Goal: Task Accomplishment & Management: Manage account settings

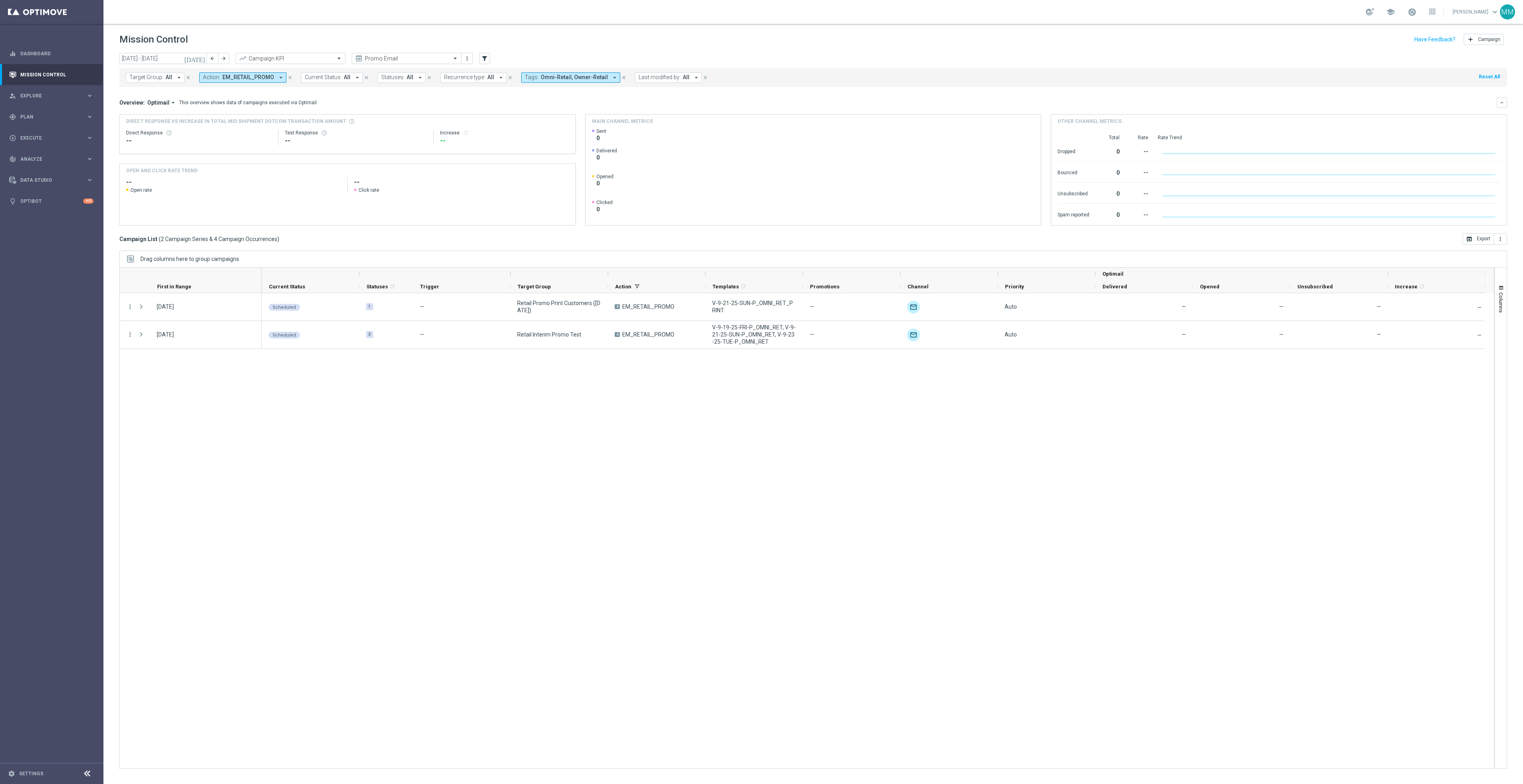
click at [361, 60] on icon "preview" at bounding box center [358, 58] width 8 height 8
click at [387, 54] on div "Promo Email" at bounding box center [406, 58] width 110 height 11
click at [384, 134] on label "Mary Push View" at bounding box center [380, 136] width 48 height 7
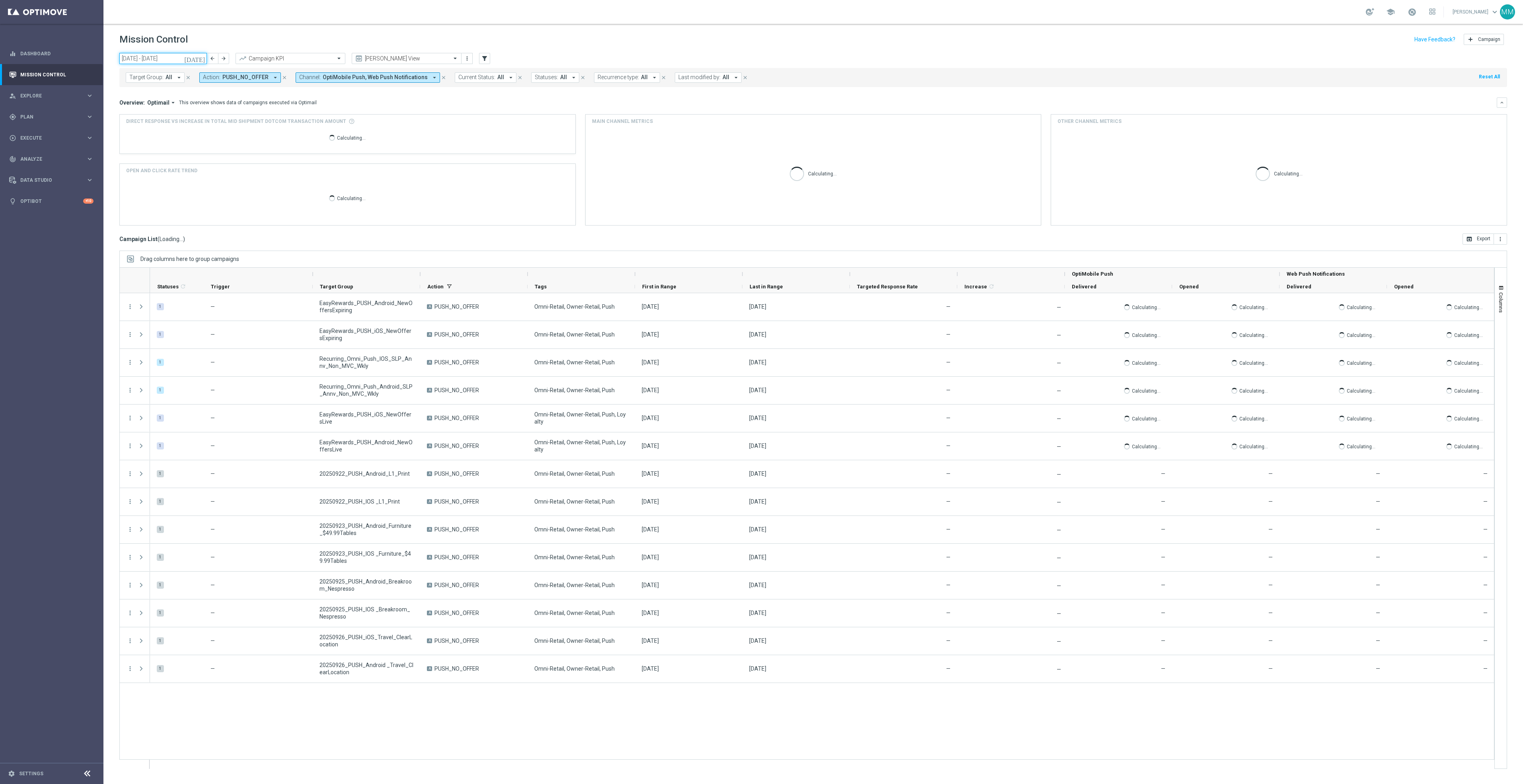
click at [173, 55] on input "22 Sep 2025 - 28 Sep 2025" at bounding box center [163, 58] width 87 height 11
click at [139, 141] on span "22" at bounding box center [136, 141] width 13 height 13
type input "22 Sep 2025 - 22 Sep 2025"
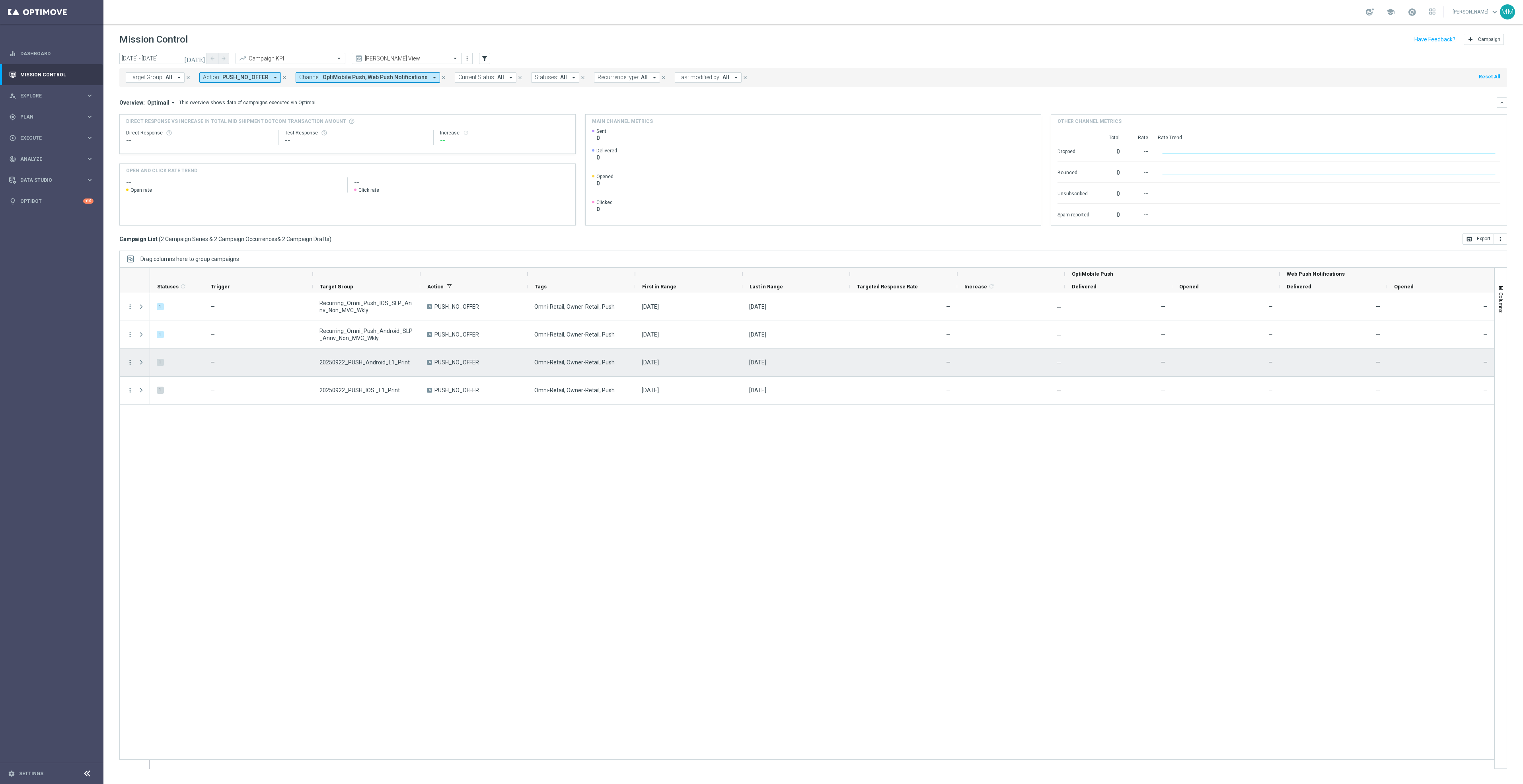
click at [130, 363] on icon "more_vert" at bounding box center [130, 362] width 8 height 8
click at [147, 393] on span "Edit" at bounding box center [150, 393] width 8 height 6
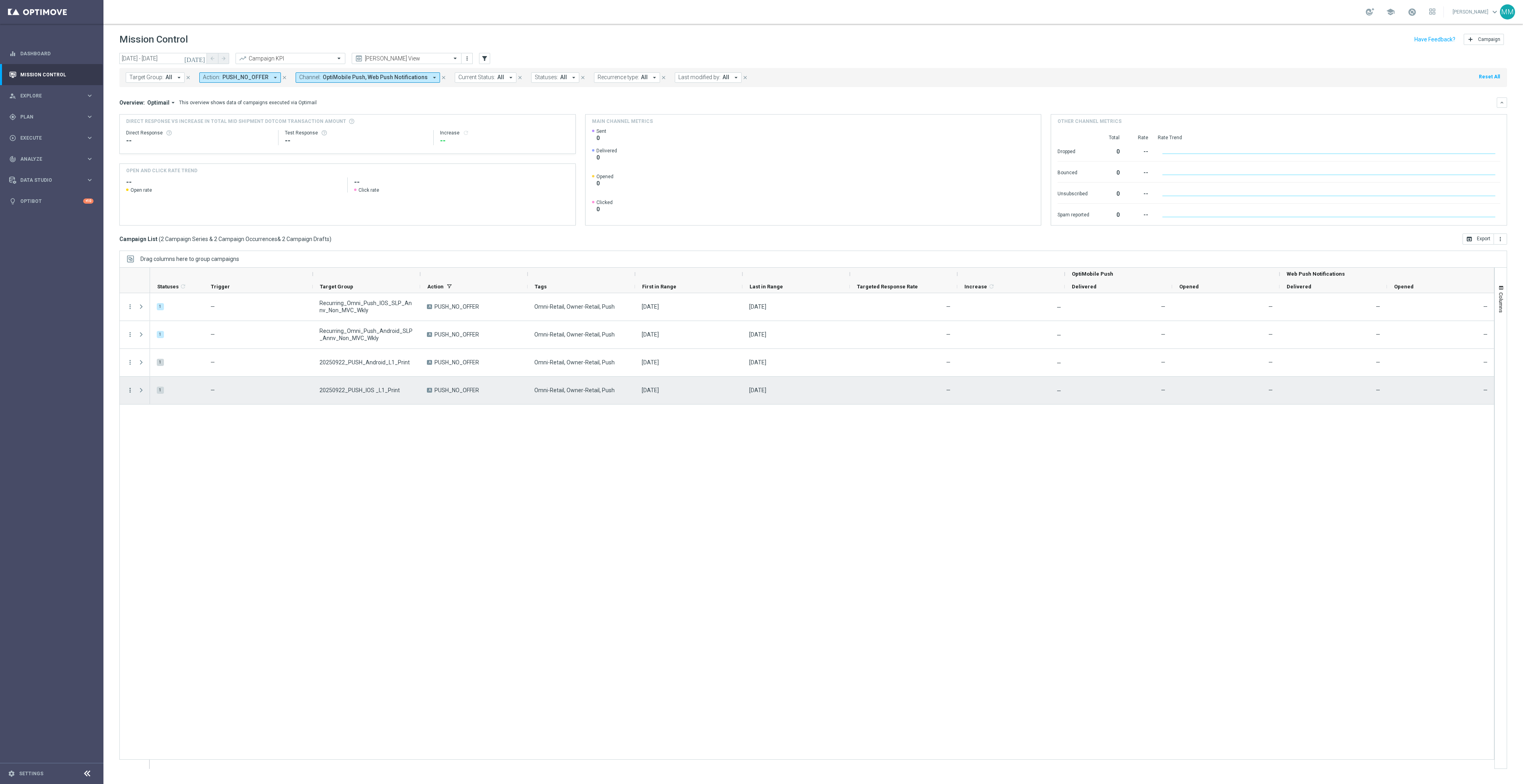
click at [129, 392] on icon "more_vert" at bounding box center [130, 390] width 8 height 8
click at [148, 422] on span "Edit" at bounding box center [150, 421] width 8 height 6
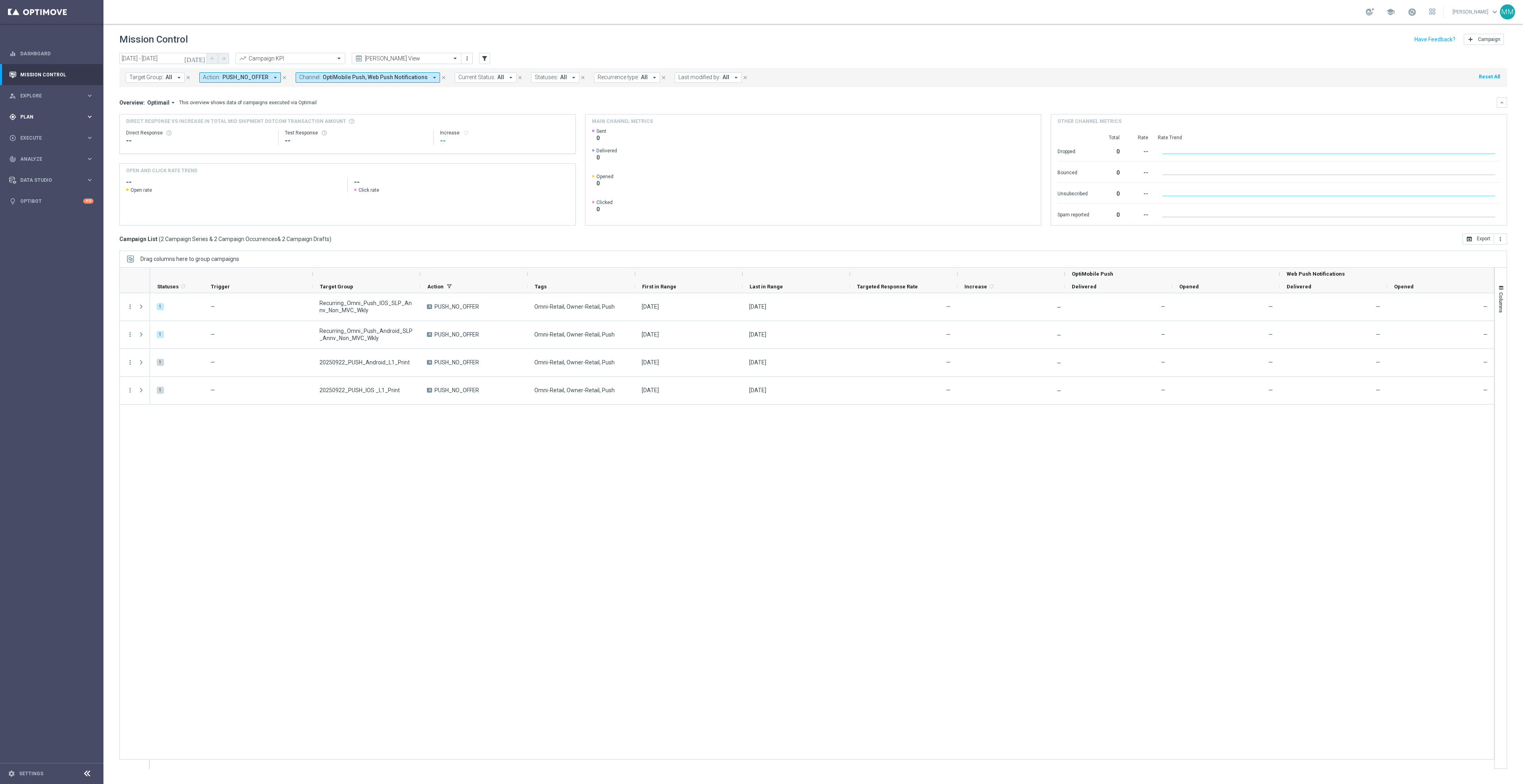
click at [53, 116] on span "Plan" at bounding box center [53, 117] width 66 height 5
click at [52, 159] on span "Templates" at bounding box center [50, 157] width 57 height 5
click at [55, 192] on link "OptiMobile Push" at bounding box center [53, 193] width 58 height 7
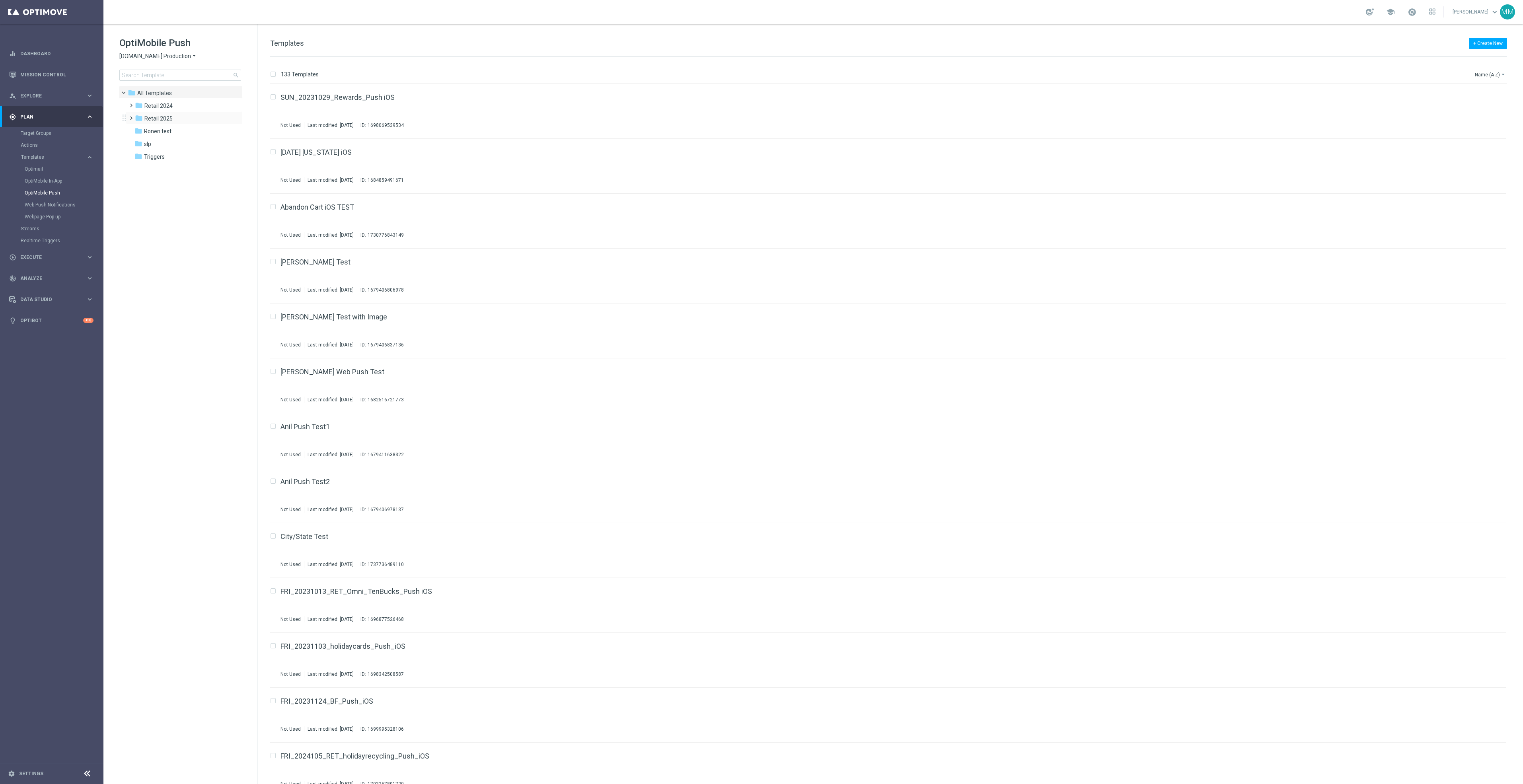
click at [176, 112] on div "folder Retail 2025 more_vert" at bounding box center [184, 118] width 117 height 13
click at [173, 122] on div "folder Retail 2025" at bounding box center [180, 118] width 92 height 9
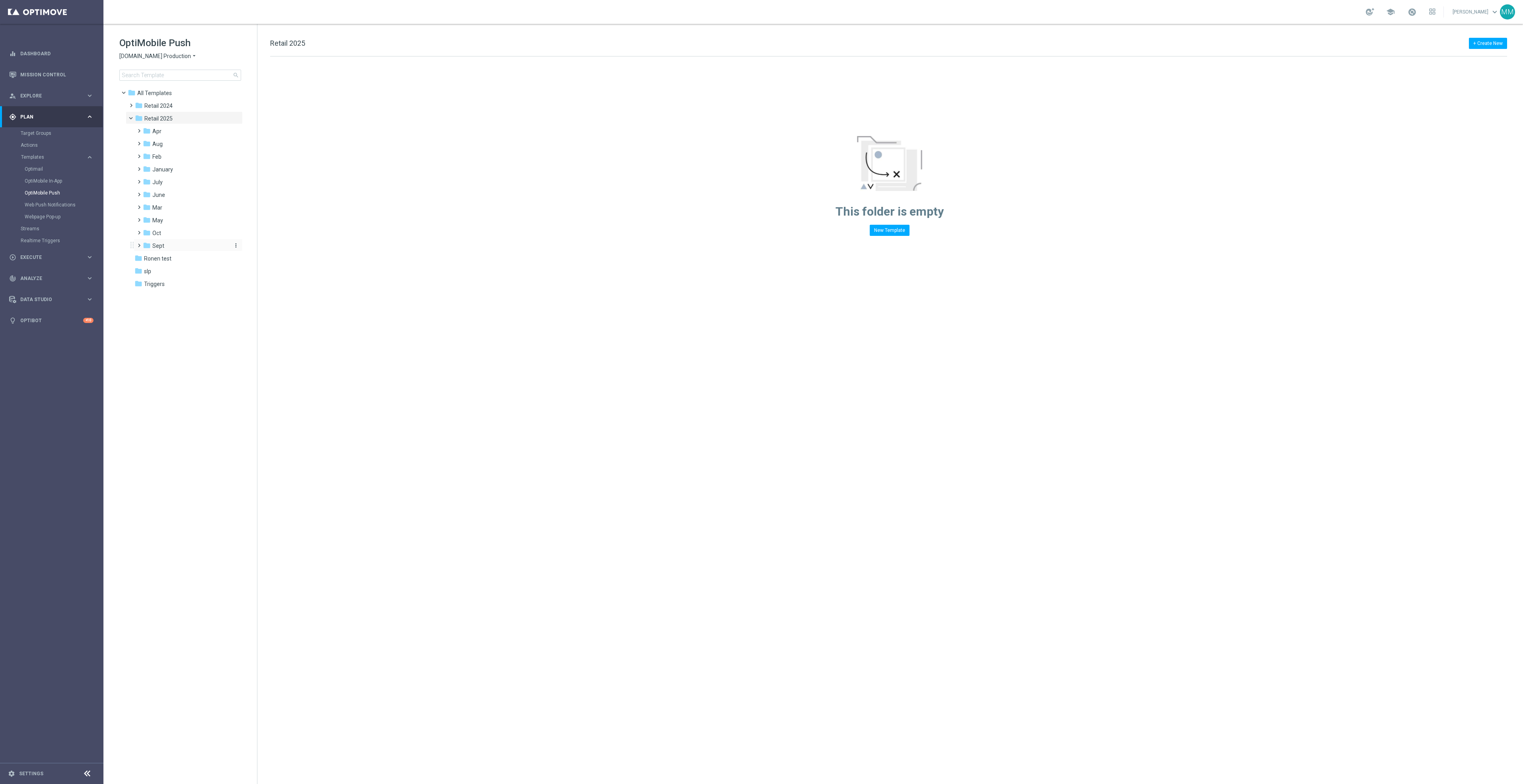
click at [176, 244] on div "folder Sept" at bounding box center [185, 245] width 85 height 9
click at [192, 267] on div "folder WO 9.21" at bounding box center [189, 271] width 78 height 9
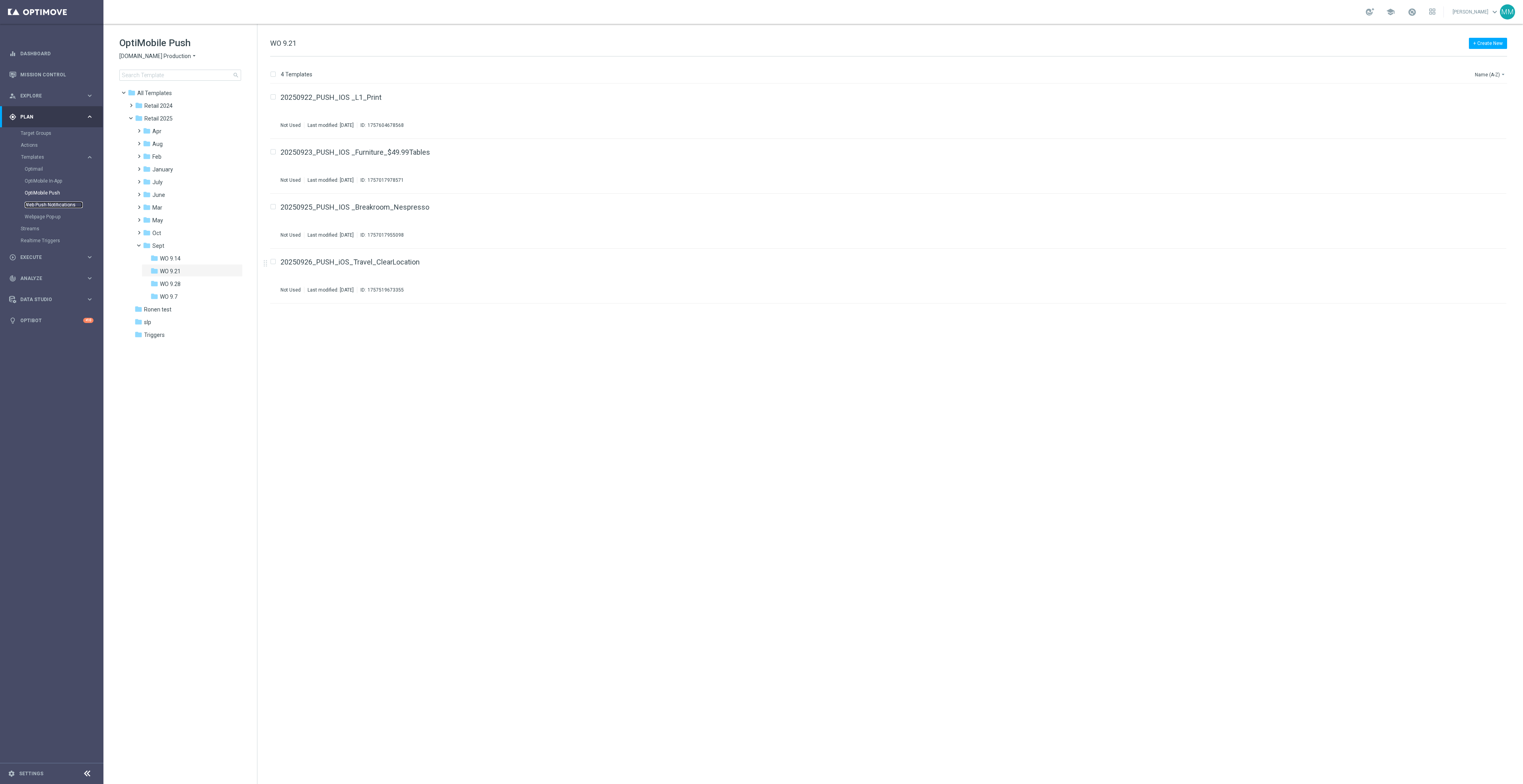
click at [60, 205] on link "Web Push Notifications" at bounding box center [53, 205] width 58 height 7
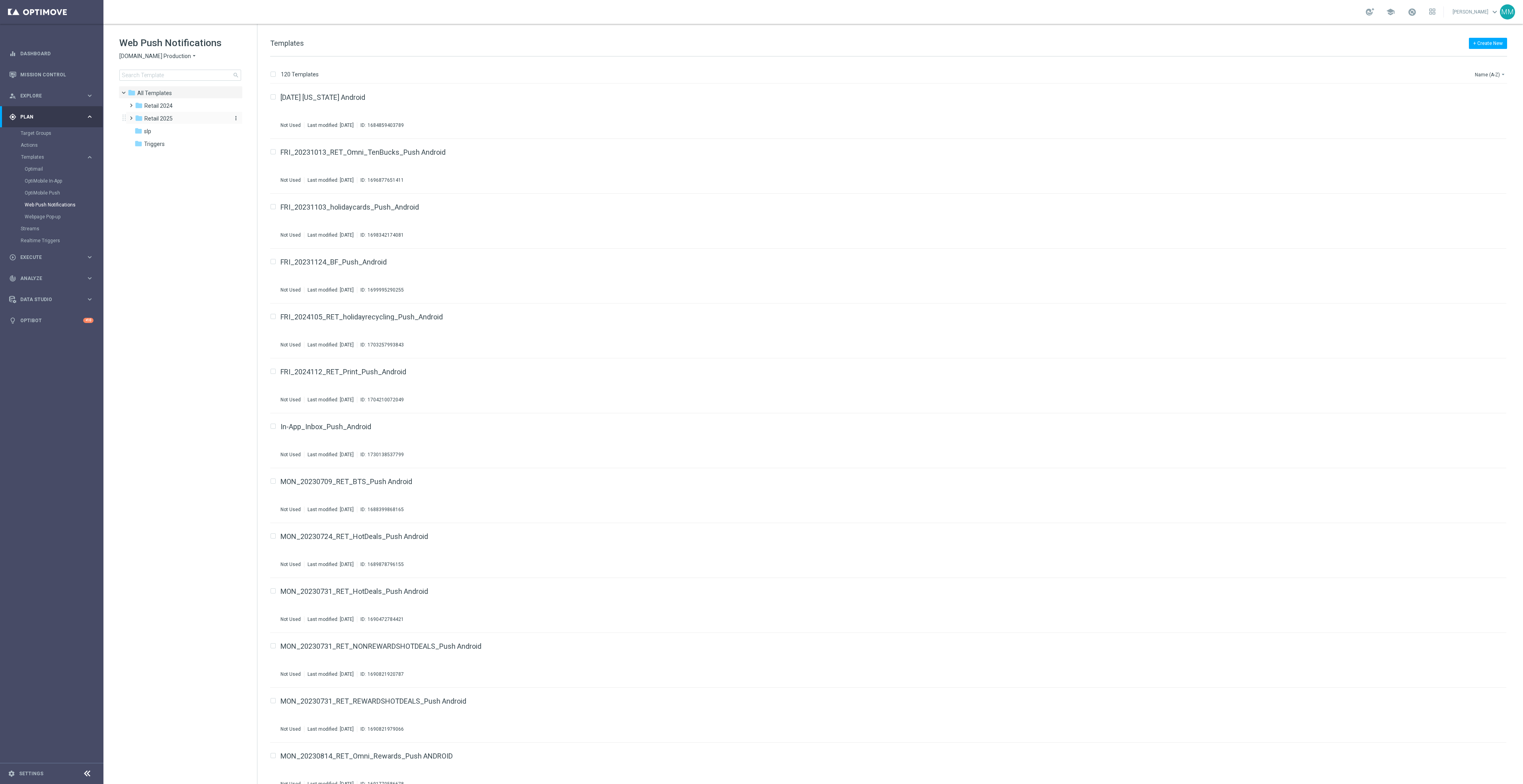
click at [167, 118] on span "Retail 2025" at bounding box center [159, 118] width 29 height 8
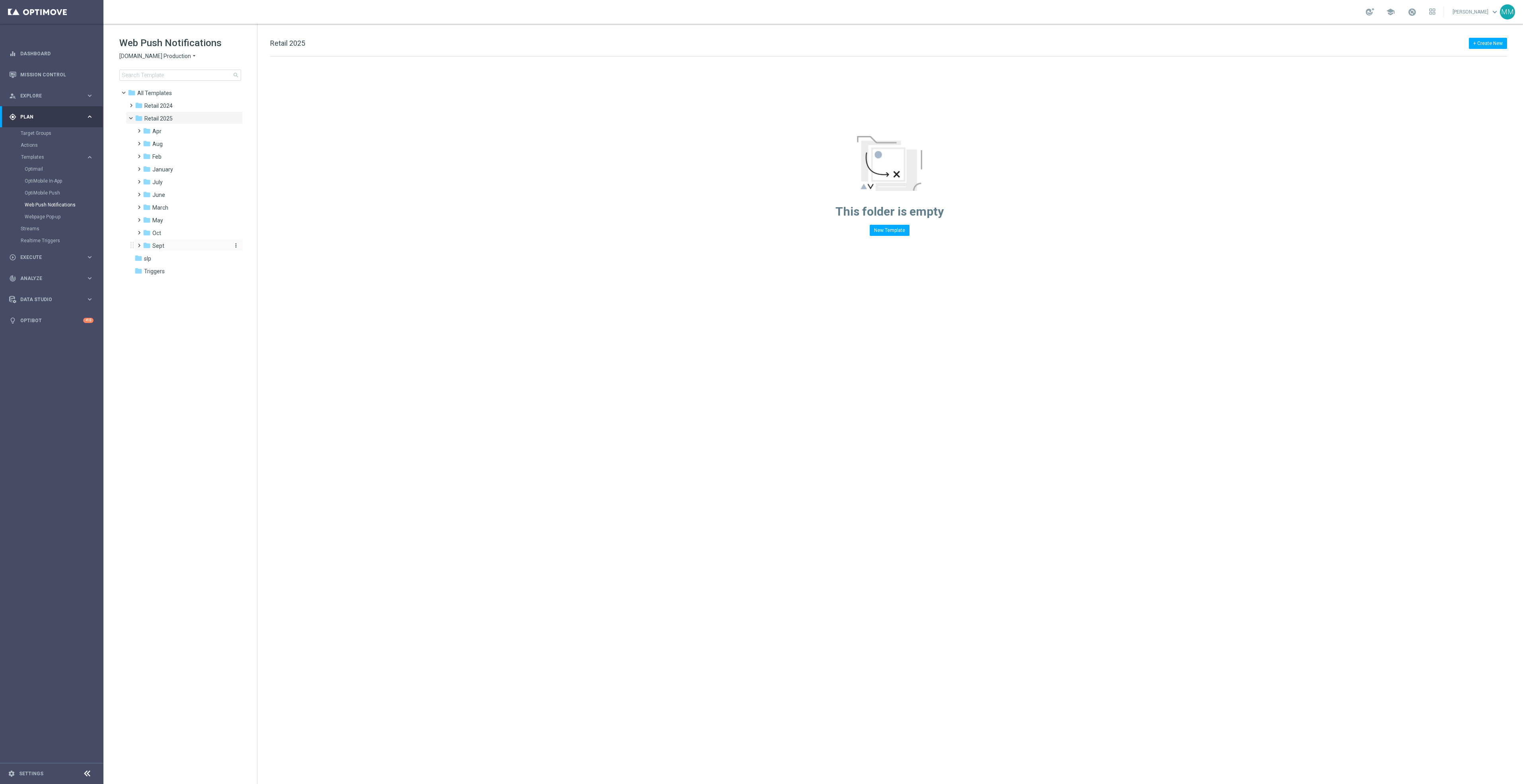
click at [176, 246] on div "folder Sept" at bounding box center [185, 245] width 85 height 9
click at [192, 272] on div "folder WO 9.21" at bounding box center [189, 271] width 78 height 9
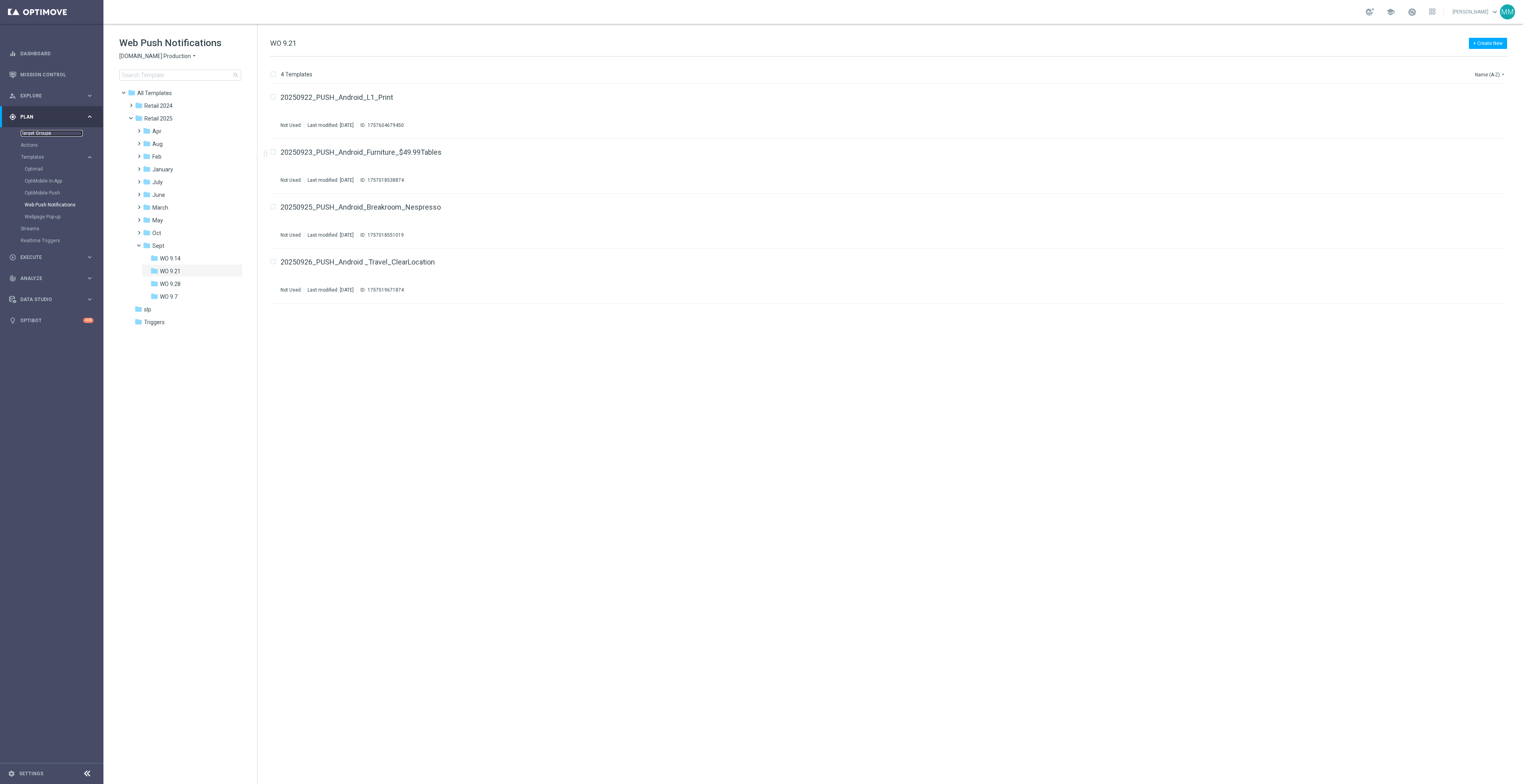
click at [45, 134] on link "Target Groups" at bounding box center [52, 134] width 62 height 7
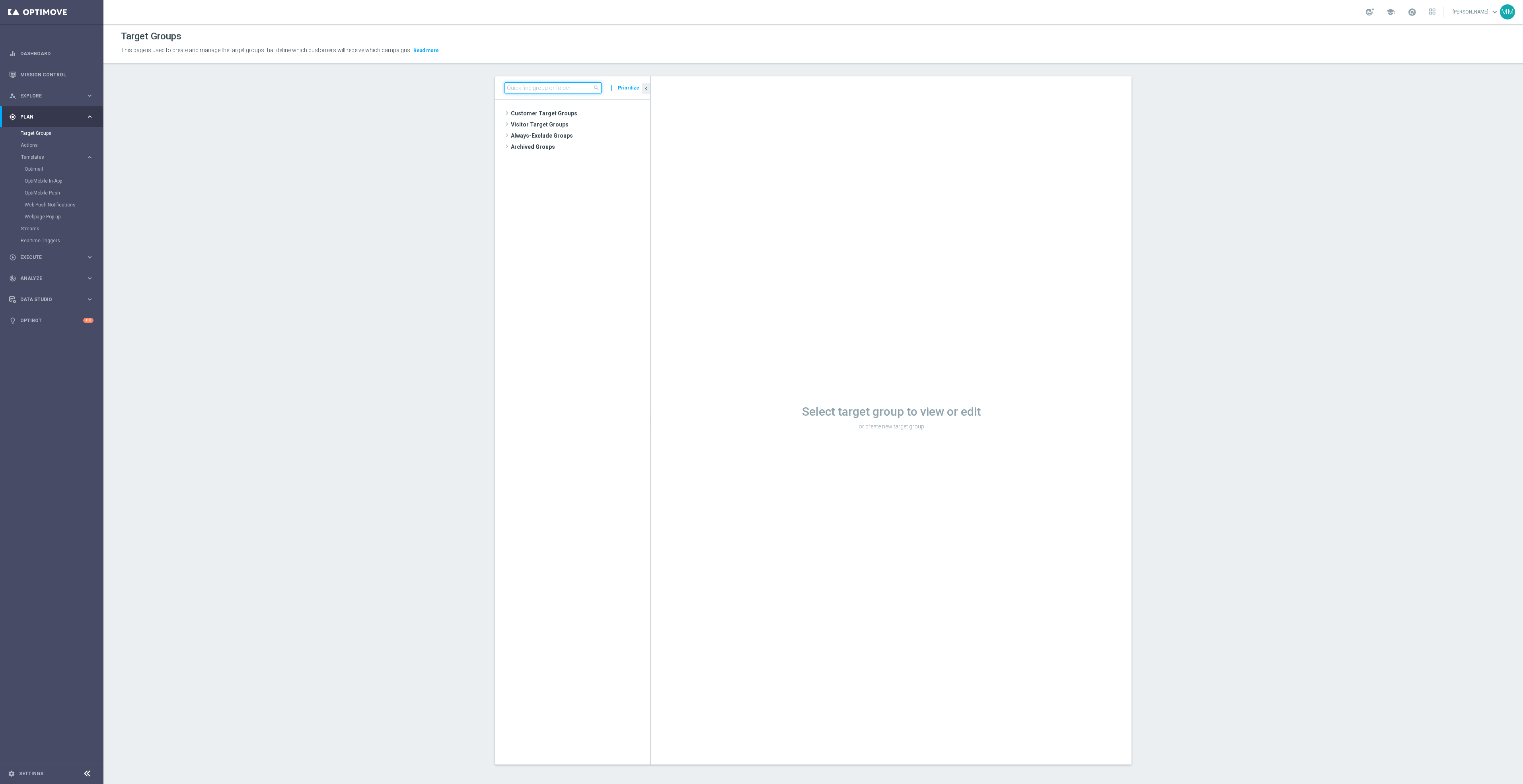
click at [561, 89] on input at bounding box center [553, 87] width 97 height 11
type input "20250922"
click at [574, 182] on span "20250922_PUSH_Android_L1_Print" at bounding box center [587, 181] width 88 height 7
click at [587, 180] on span "20250922_PUSH_Android_L1_Print" at bounding box center [587, 181] width 88 height 7
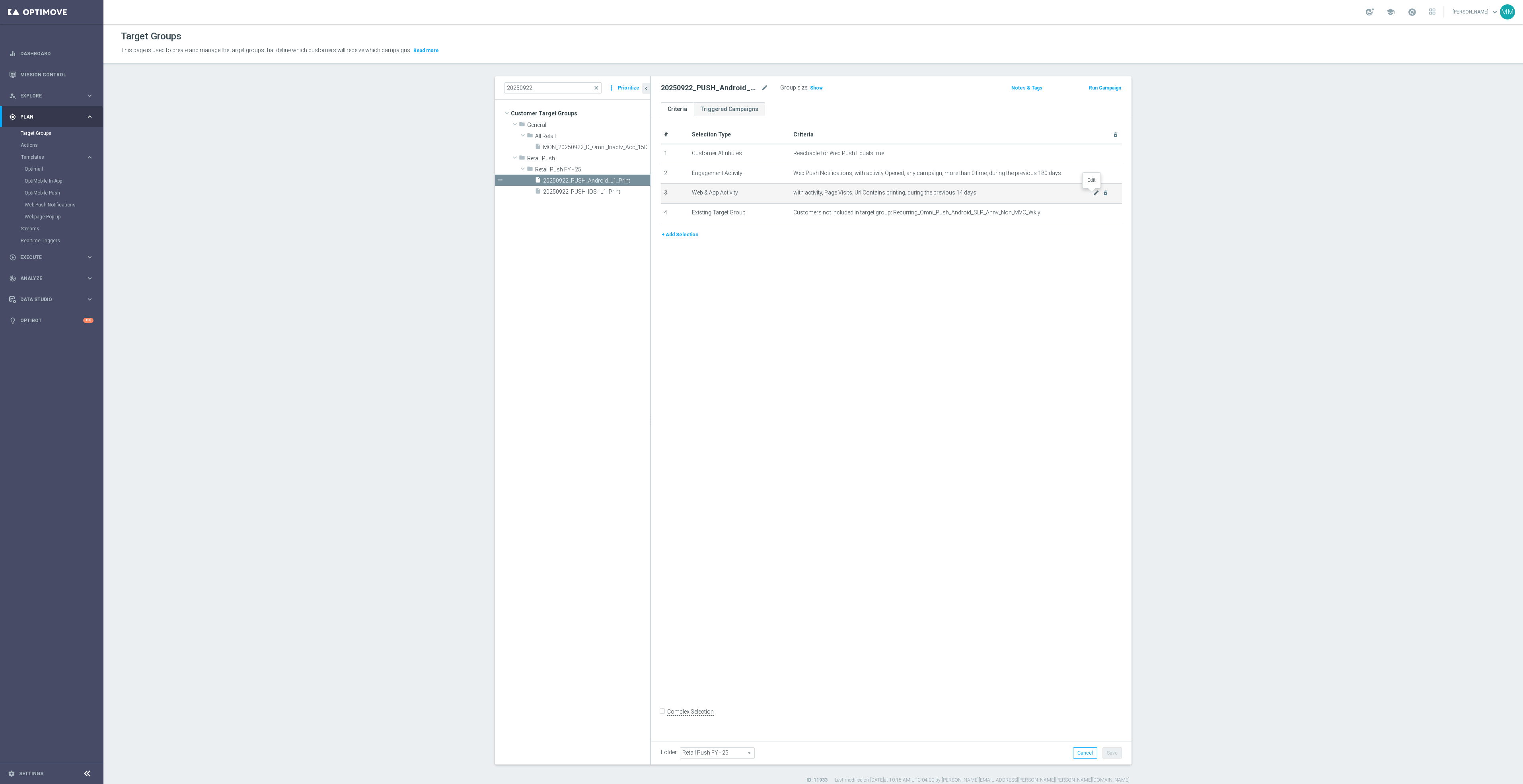
click at [1093, 194] on icon "mode_edit" at bounding box center [1096, 193] width 7 height 7
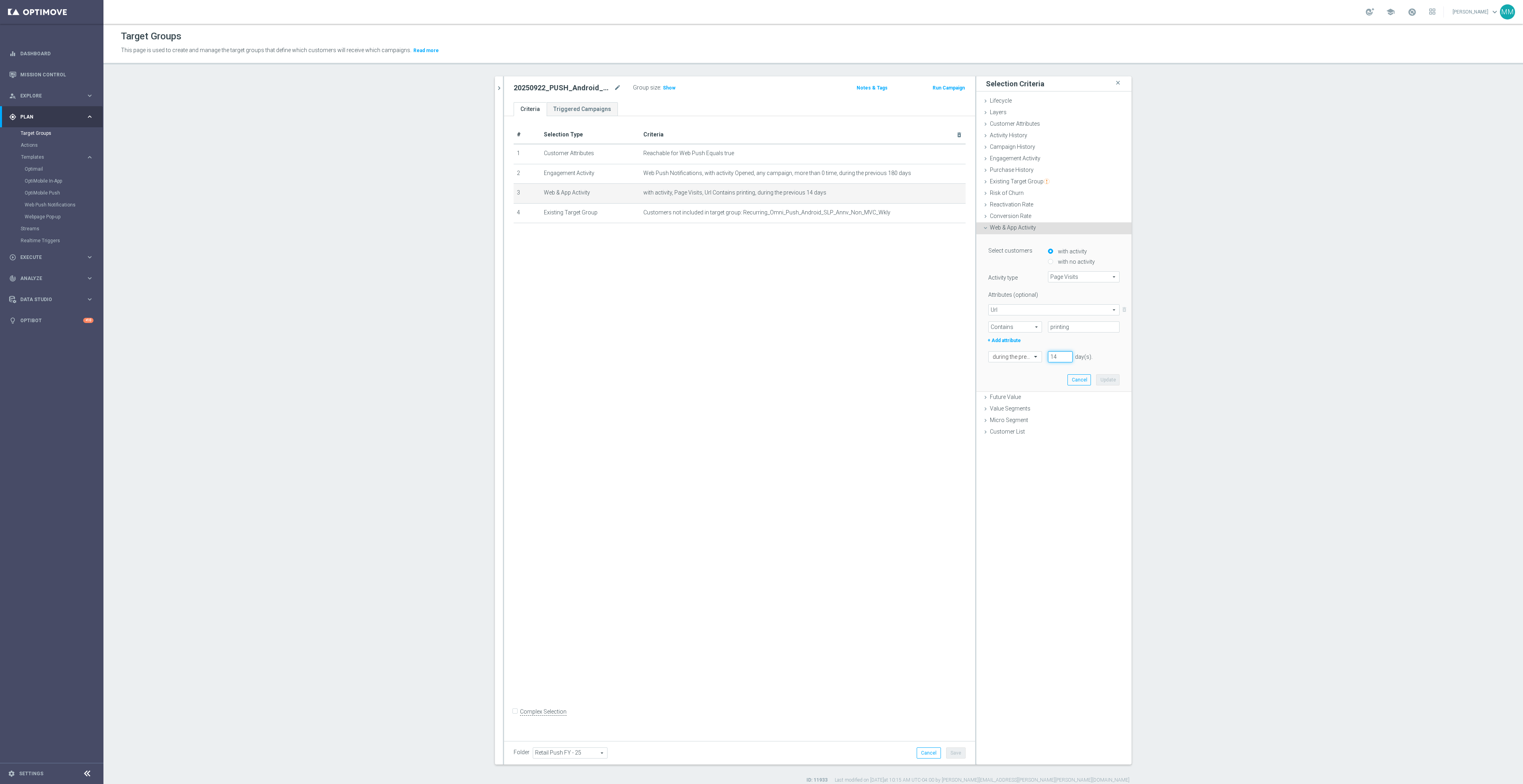
click at [1057, 353] on input "14" at bounding box center [1060, 356] width 24 height 11
type input "1"
type input "30"
click at [1101, 381] on button "Update" at bounding box center [1108, 379] width 24 height 11
click at [662, 92] on h3 "Show" at bounding box center [669, 87] width 14 height 8
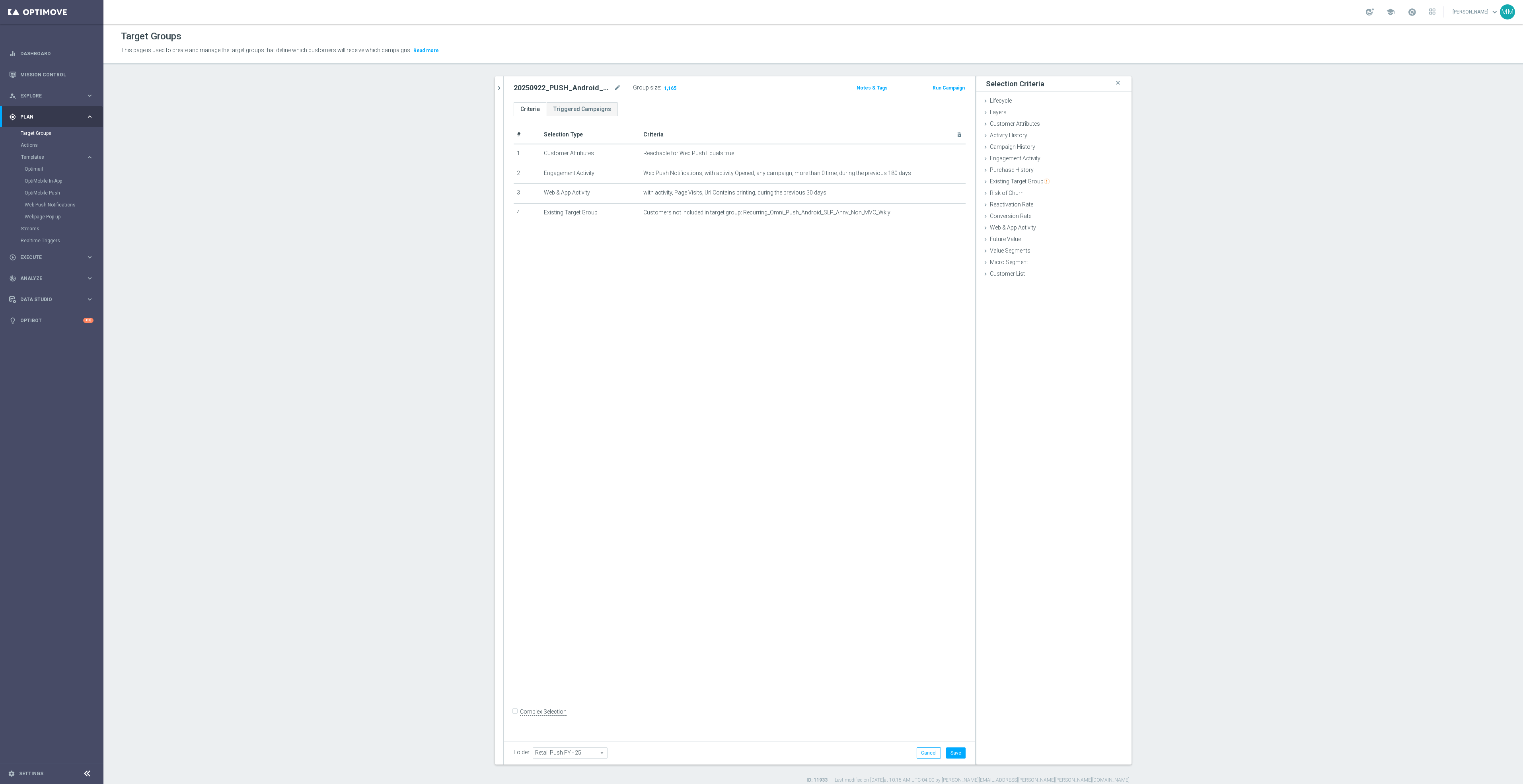
click at [952, 760] on div "Folder Retail Push FY - 25 Retail Push FY - 25 arrow_drop_down search Cancel Sa…" at bounding box center [740, 753] width 472 height 24
click at [946, 750] on button "Save" at bounding box center [956, 753] width 19 height 11
click at [495, 86] on icon "chevron_right" at bounding box center [498, 87] width 8 height 8
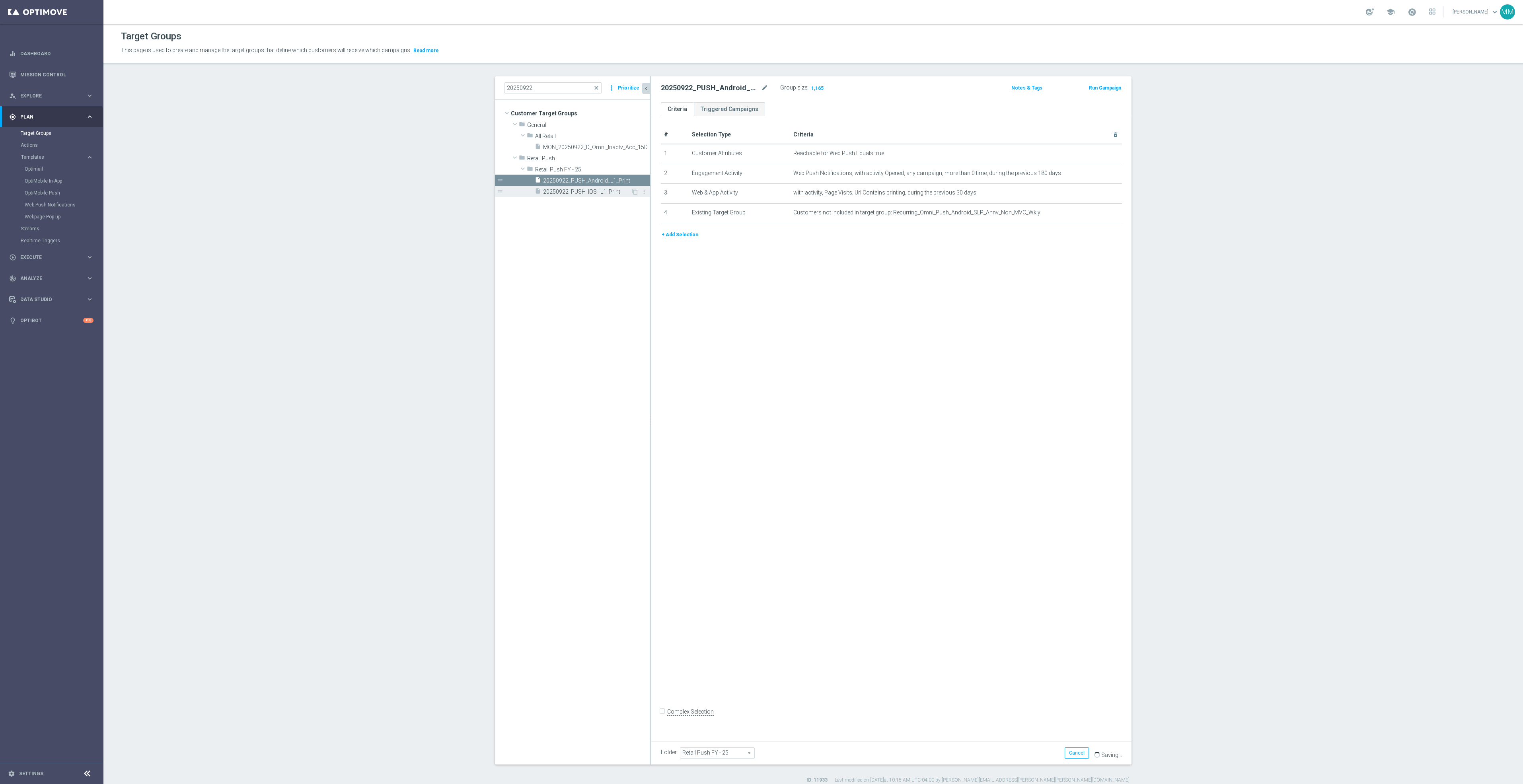
click at [600, 195] on span "20250922_PUSH_IOS _L1_Print" at bounding box center [587, 192] width 88 height 7
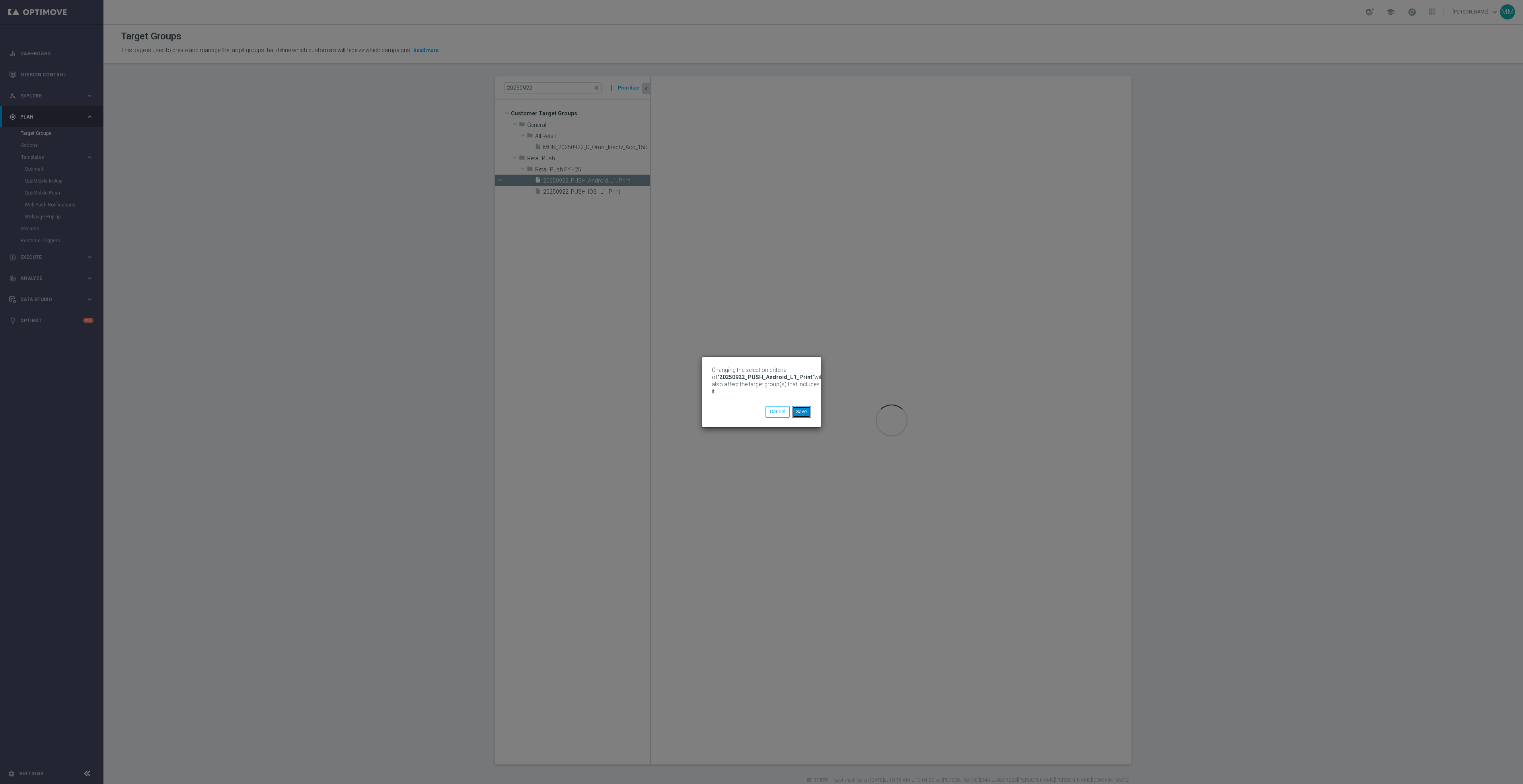
click at [805, 411] on button "Save" at bounding box center [801, 411] width 19 height 11
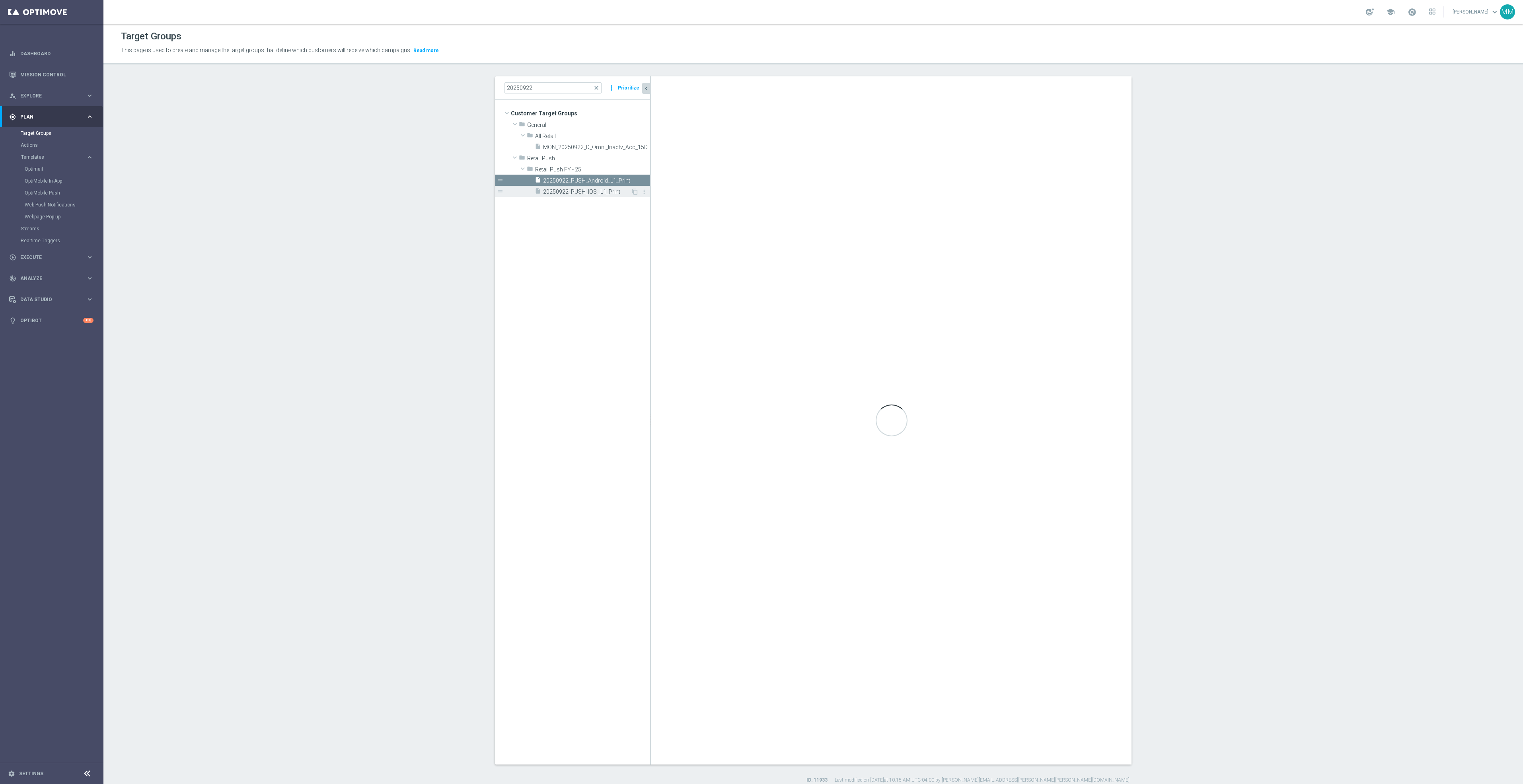
click at [602, 192] on span "20250922_PUSH_IOS _L1_Print" at bounding box center [587, 192] width 88 height 7
click at [610, 194] on span "20250922_PUSH_IOS _L1_Print" at bounding box center [587, 192] width 88 height 7
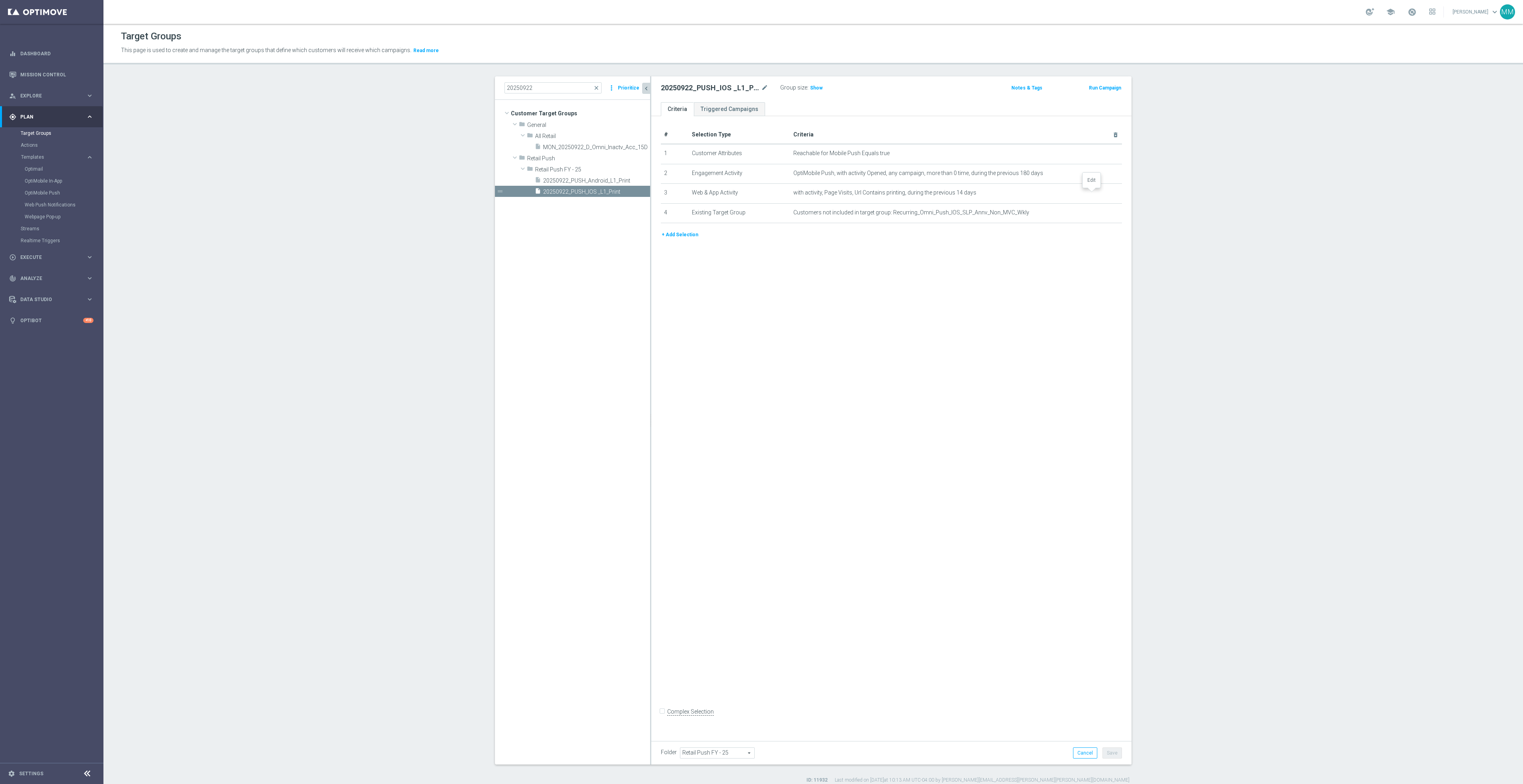
click at [0, 0] on icon "mode_edit" at bounding box center [0, 0] width 0 height 0
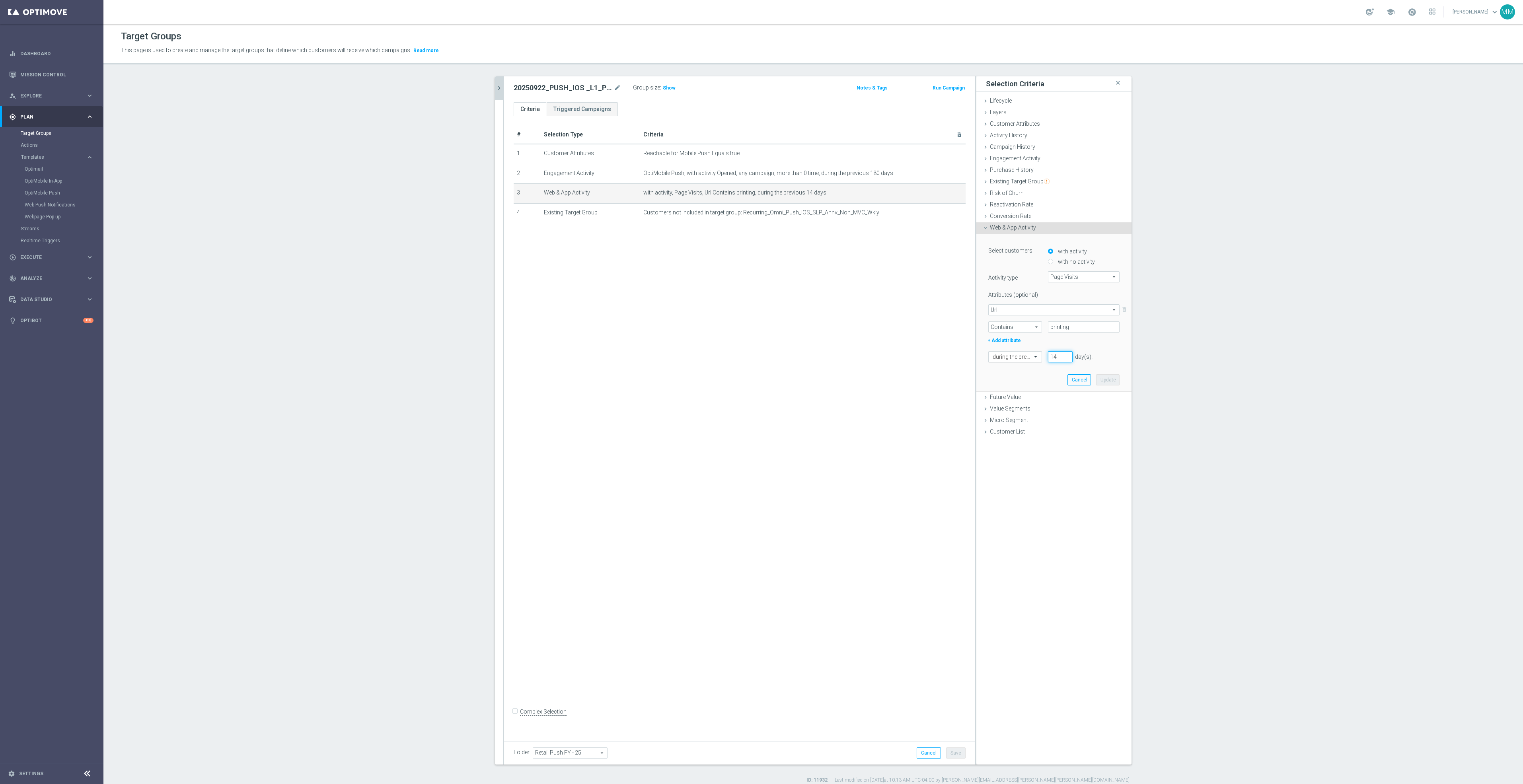
drag, startPoint x: 1058, startPoint y: 356, endPoint x: 1024, endPoint y: 355, distance: 34.0
click at [1024, 355] on div "during the previous 14 day(s). Enter a number between 1 and 730" at bounding box center [1054, 356] width 143 height 11
type input "30"
click at [1098, 381] on button "Update" at bounding box center [1108, 379] width 24 height 11
click at [666, 86] on span "Show" at bounding box center [669, 87] width 13 height 6
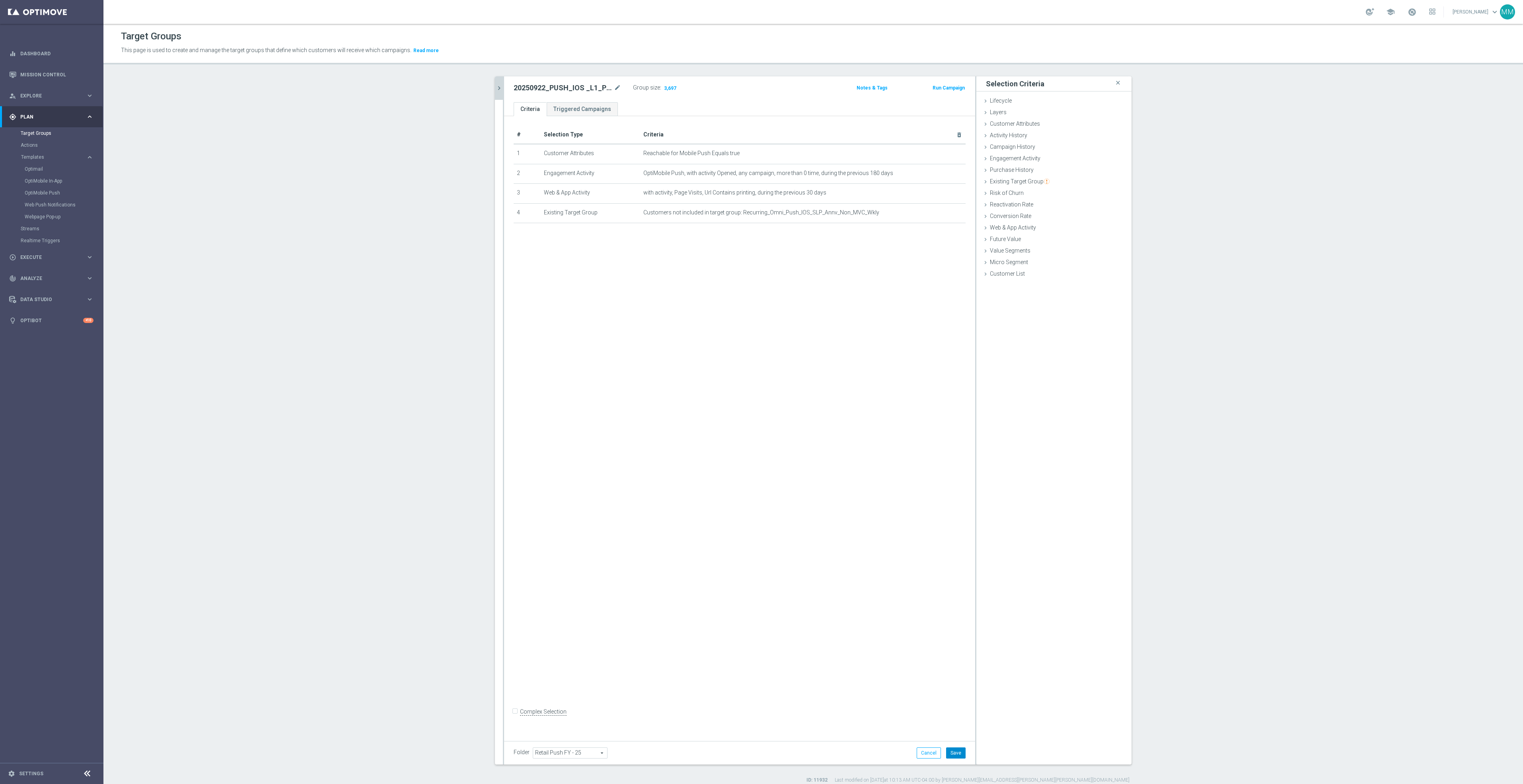
click at [951, 748] on button "Save" at bounding box center [956, 753] width 19 height 11
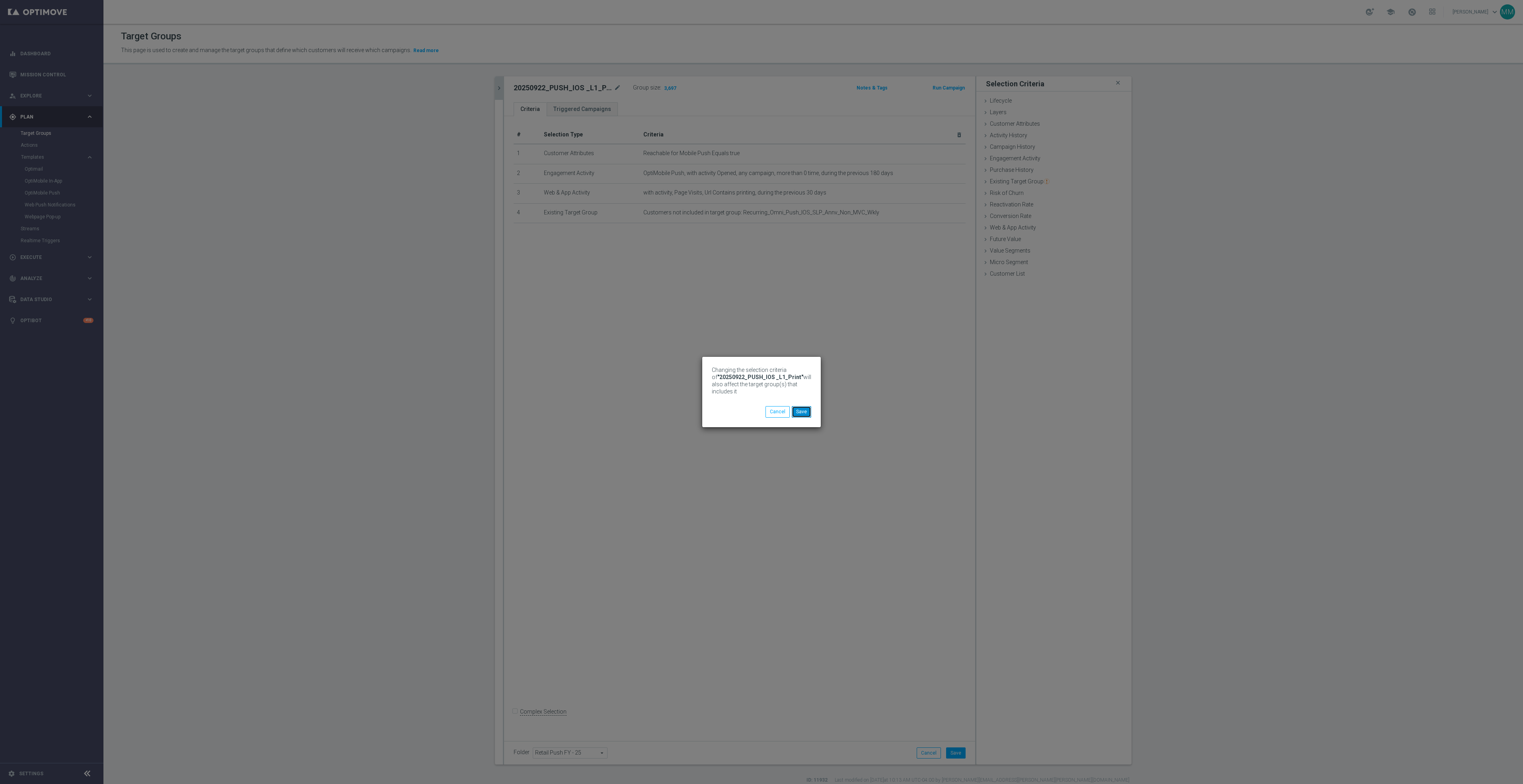
click at [795, 412] on button "Save" at bounding box center [801, 411] width 19 height 11
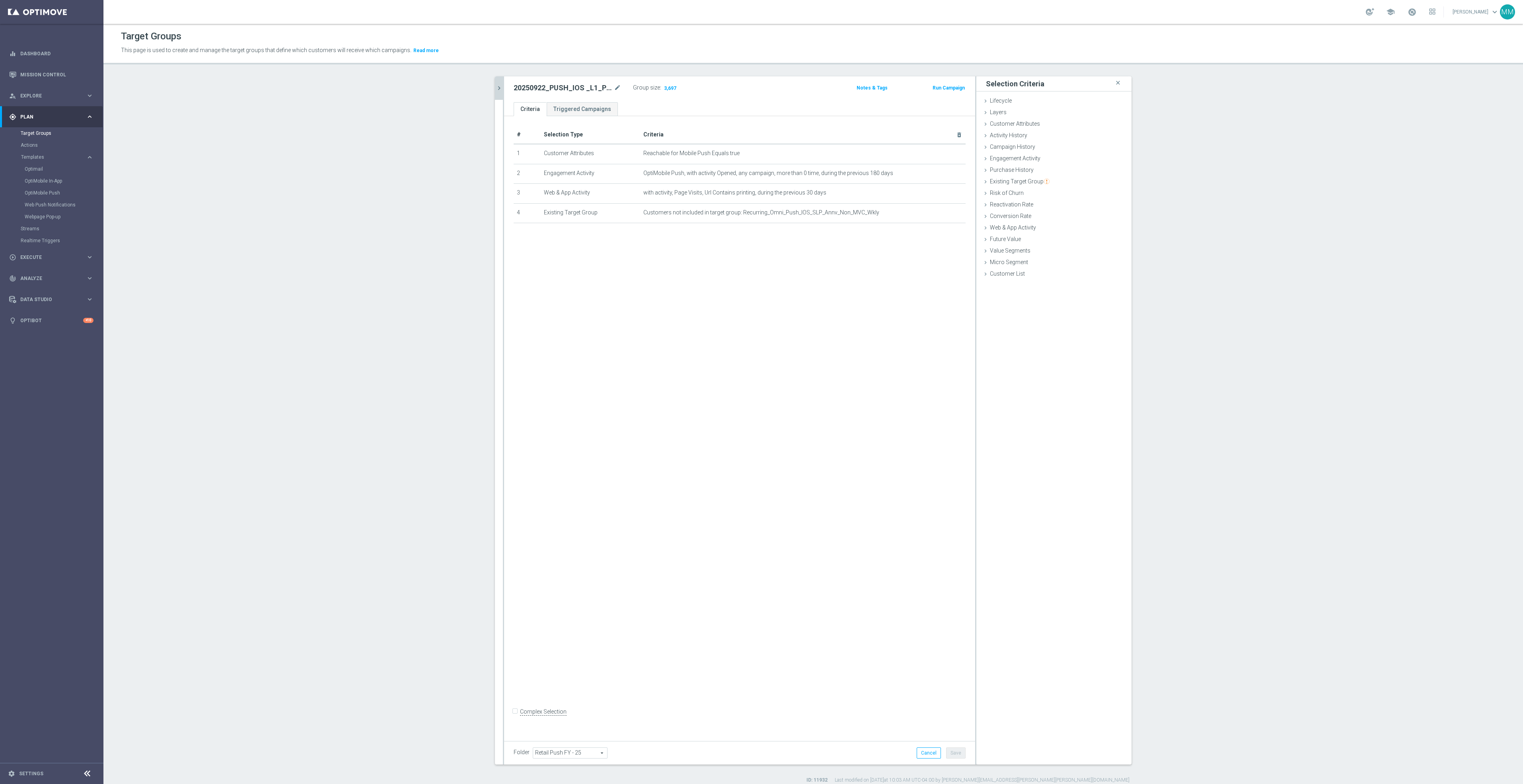
click at [495, 91] on icon "chevron_right" at bounding box center [498, 87] width 8 height 8
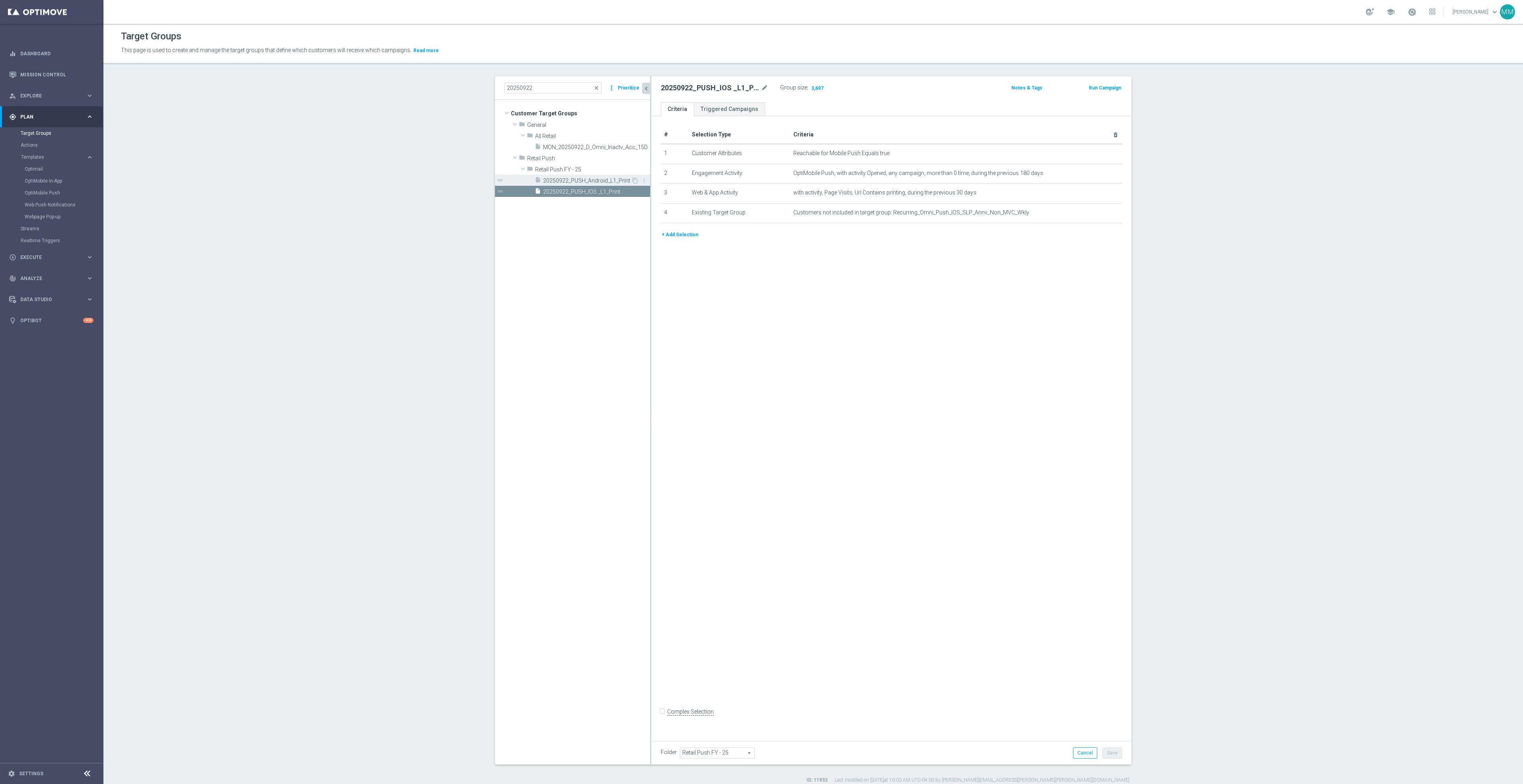
click at [578, 183] on span "20250922_PUSH_Android_L1_Print" at bounding box center [587, 181] width 88 height 7
click at [816, 87] on h3 "Show" at bounding box center [816, 87] width 14 height 8
click at [20, 74] on link "Mission Control" at bounding box center [56, 74] width 73 height 21
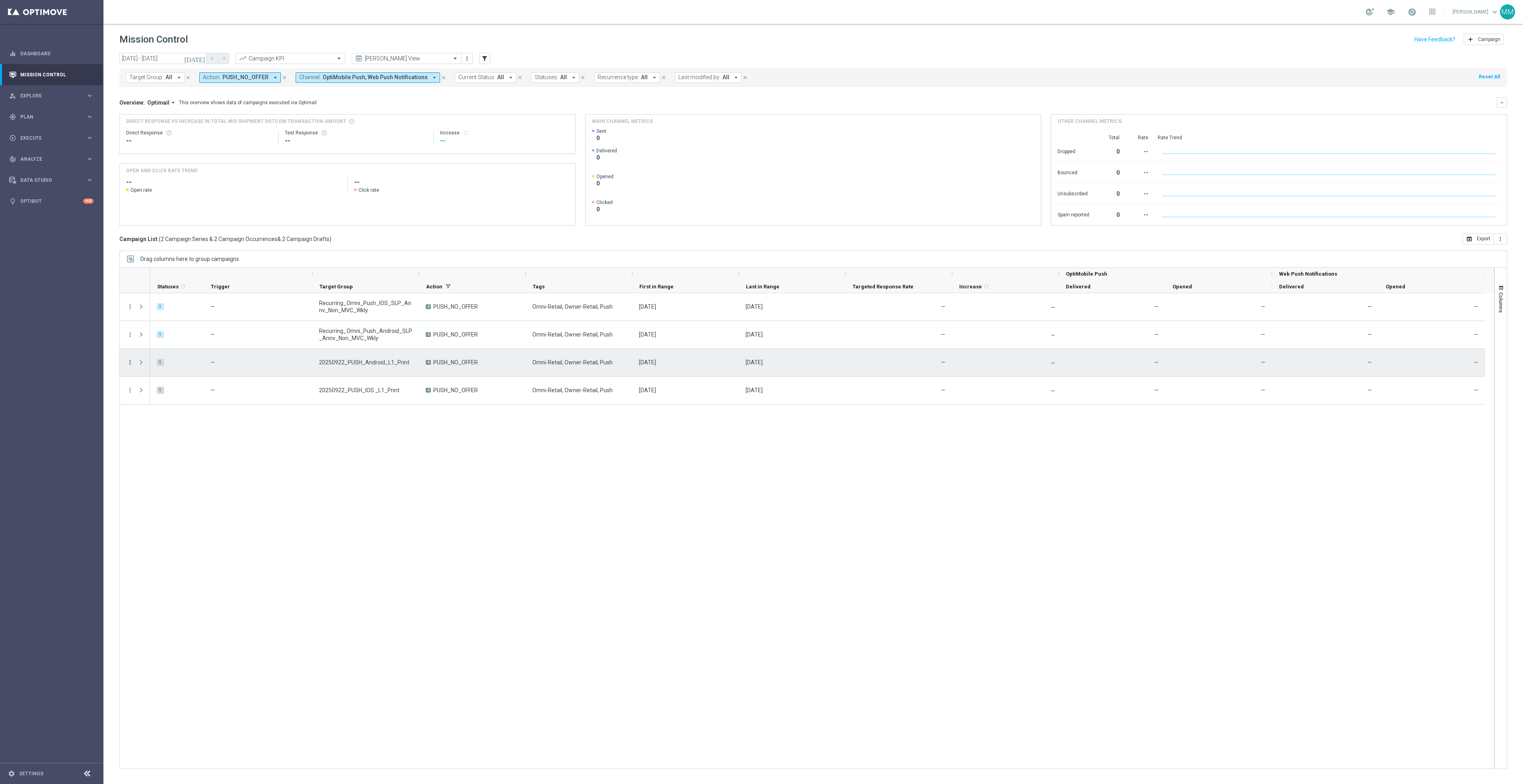
click at [128, 363] on icon "more_vert" at bounding box center [130, 362] width 8 height 8
click at [166, 392] on div "Edit" at bounding box center [183, 393] width 74 height 6
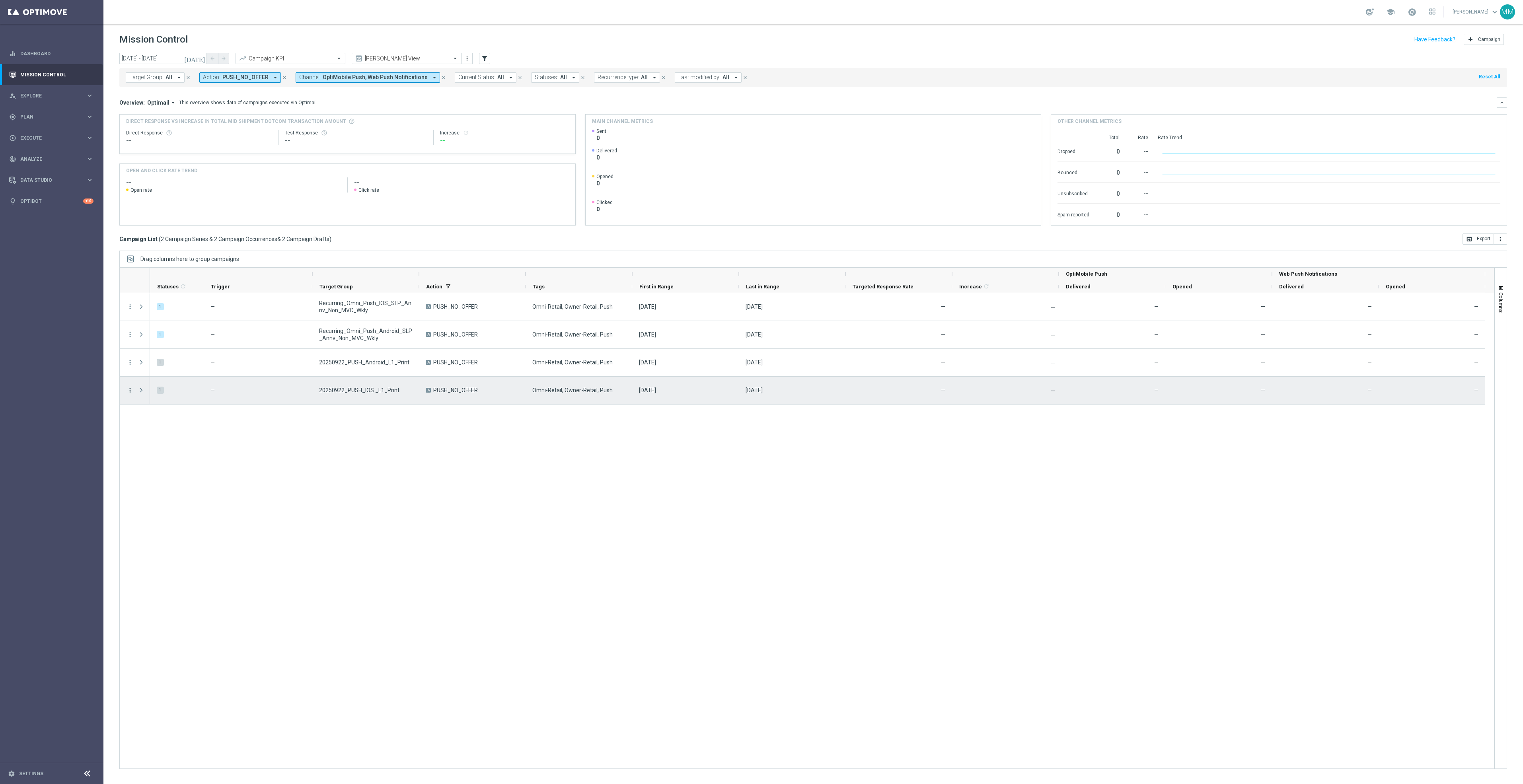
click at [129, 392] on icon "more_vert" at bounding box center [130, 390] width 8 height 8
click at [177, 423] on div "Edit" at bounding box center [183, 421] width 74 height 6
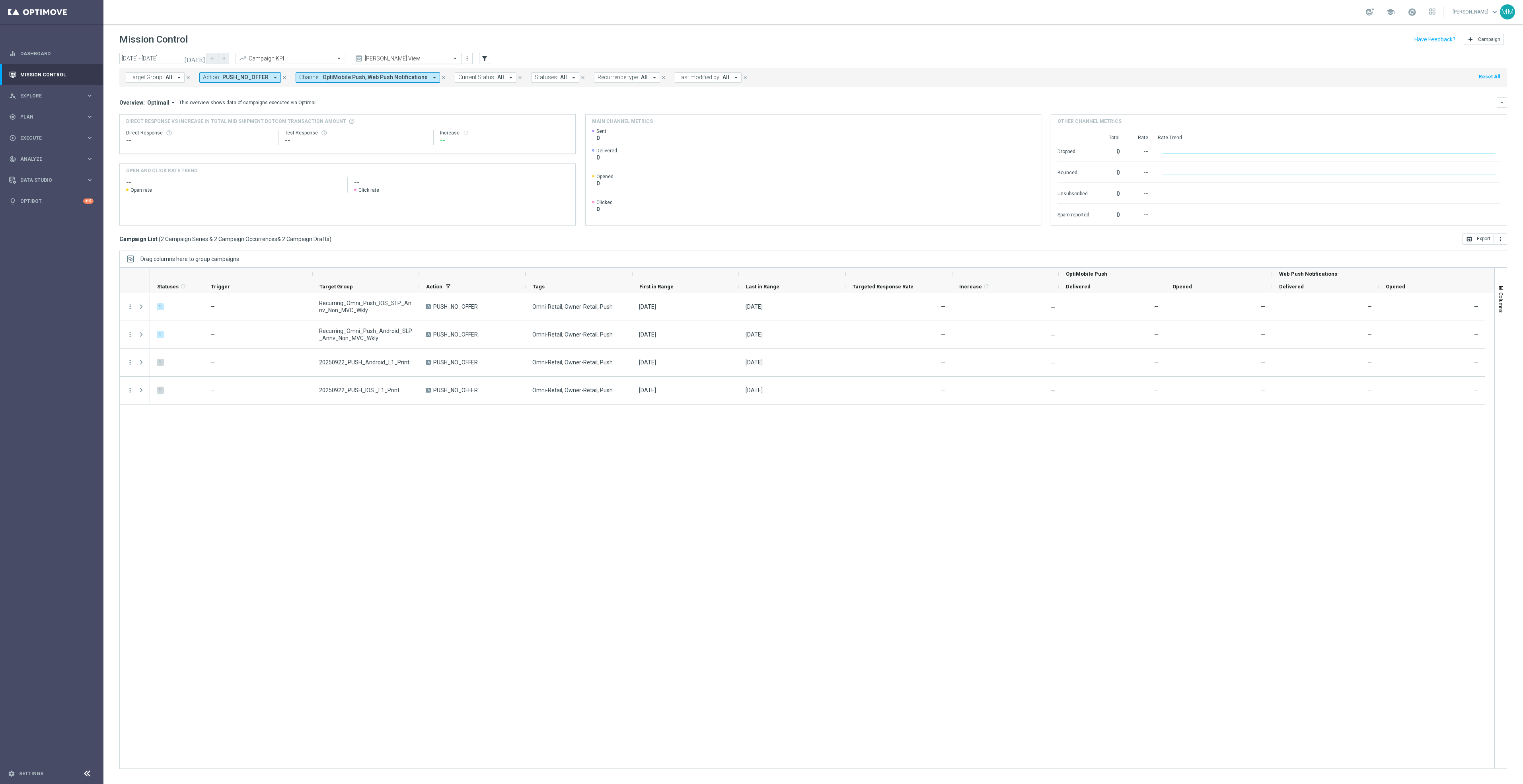
click at [404, 56] on input "text" at bounding box center [398, 59] width 85 height 7
click at [382, 152] on div "Promo Email" at bounding box center [407, 149] width 101 height 13
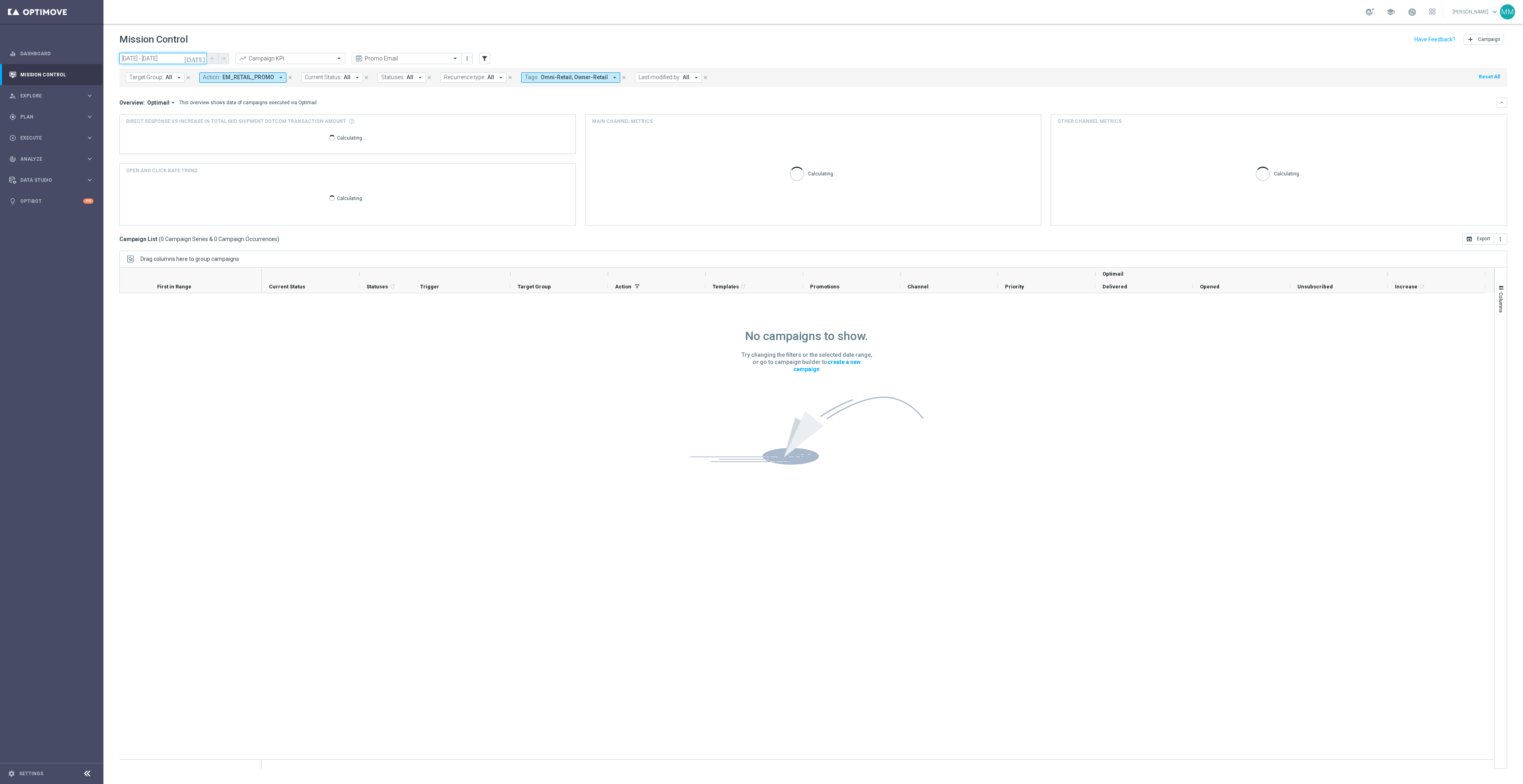
click at [161, 56] on input "22 Sep 2025 - 22 Sep 2025" at bounding box center [163, 58] width 87 height 11
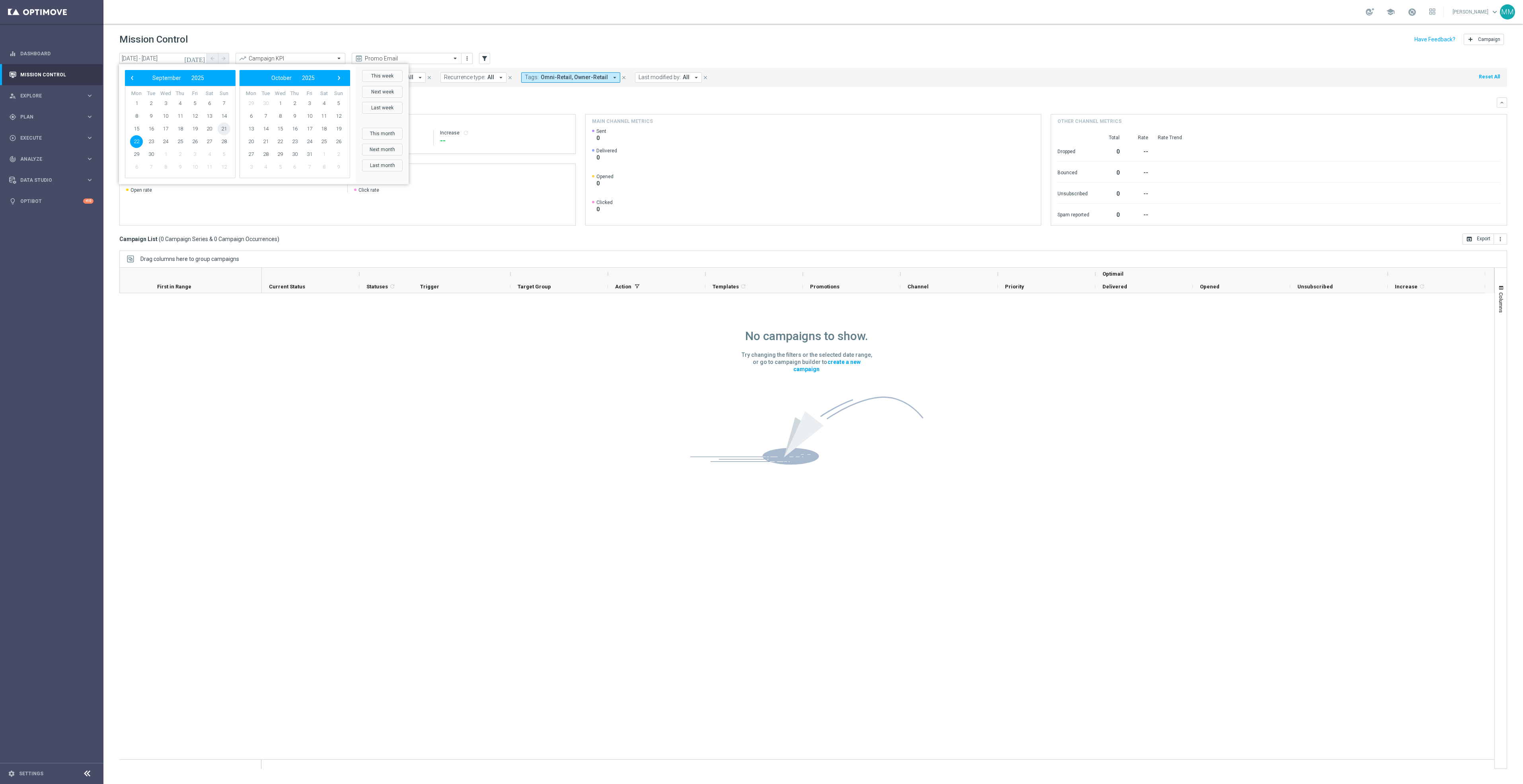
click at [224, 127] on span "21" at bounding box center [224, 129] width 13 height 13
click at [209, 141] on span "27" at bounding box center [208, 141] width 13 height 13
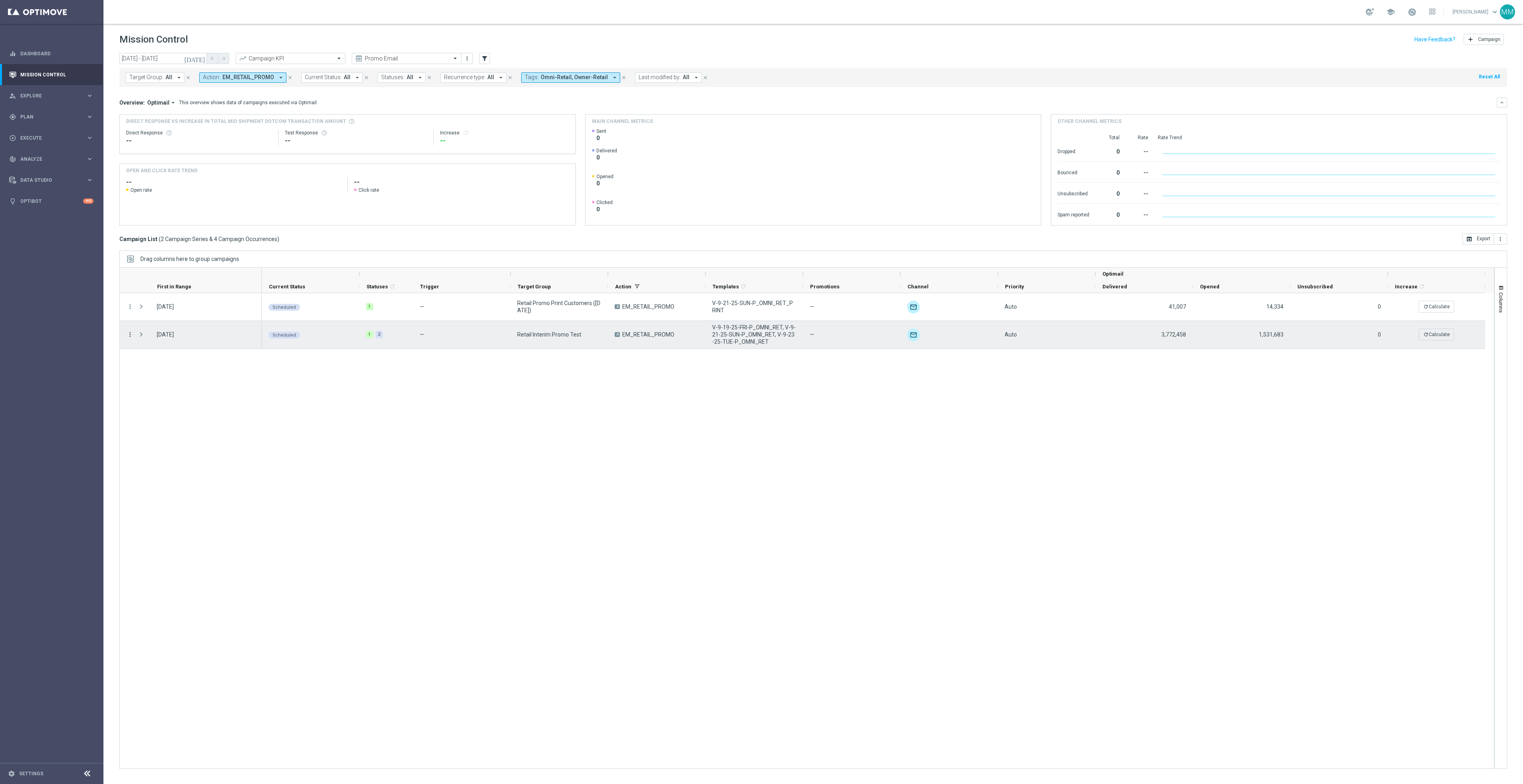
click at [129, 336] on icon "more_vert" at bounding box center [130, 334] width 8 height 8
click at [152, 408] on span "Edit" at bounding box center [150, 410] width 8 height 6
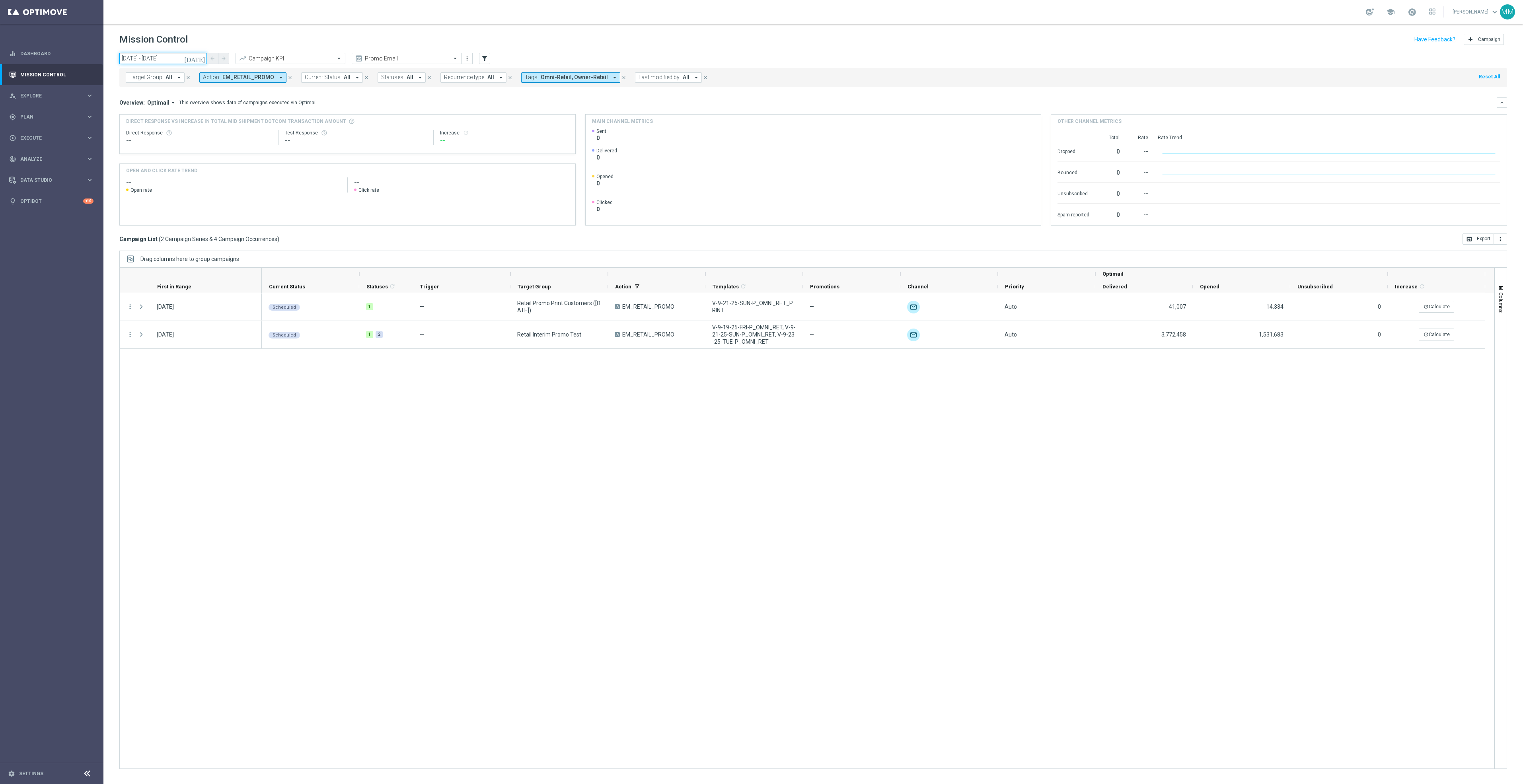
click at [192, 59] on input "21 Sep 2025 - 27 Sep 2025" at bounding box center [163, 58] width 87 height 11
click at [224, 101] on span "7" at bounding box center [224, 103] width 13 height 13
click at [212, 115] on span "13" at bounding box center [208, 116] width 13 height 13
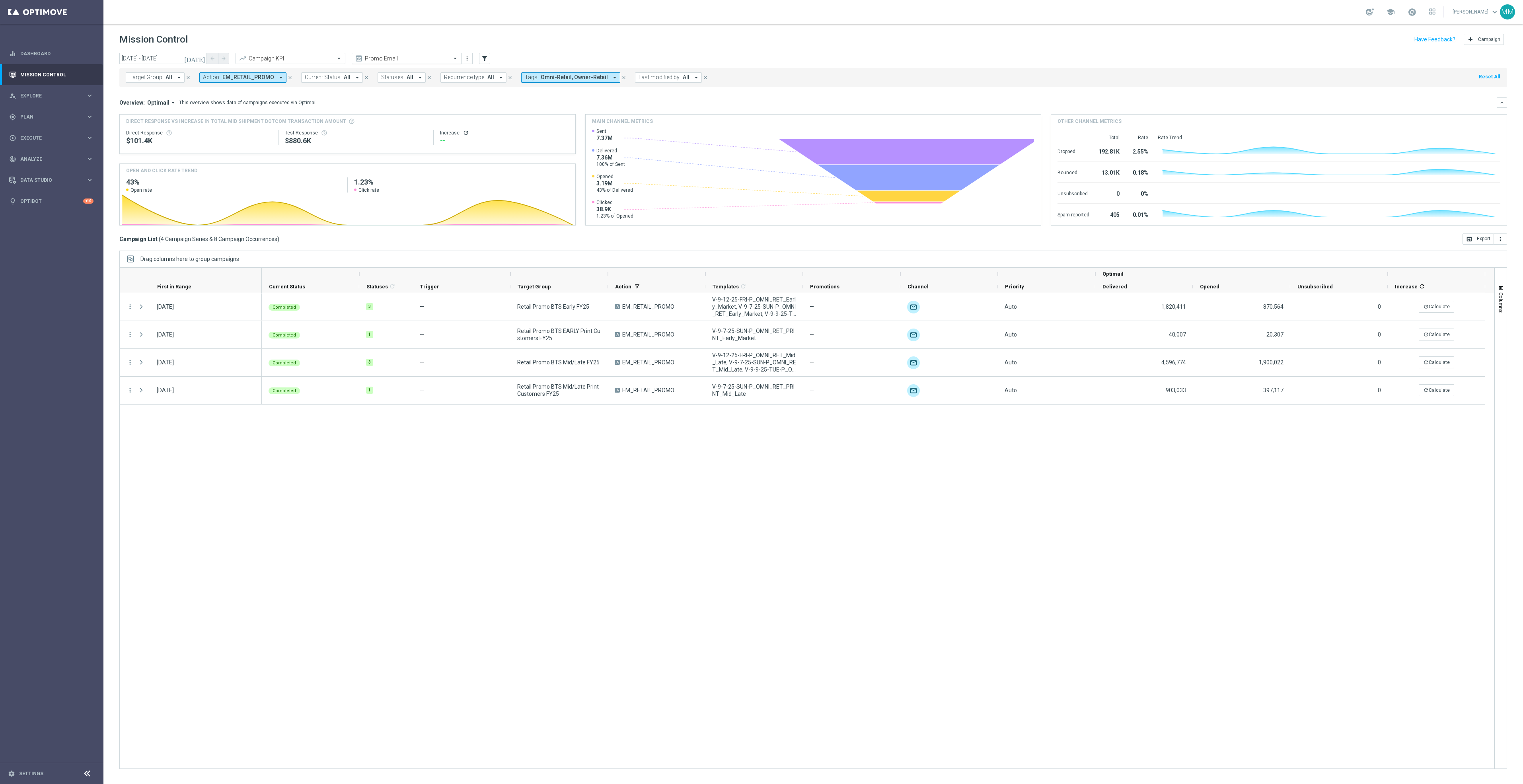
click at [377, 59] on input "text" at bounding box center [398, 59] width 85 height 7
click at [381, 139] on div "Mary Push View" at bounding box center [407, 136] width 101 height 13
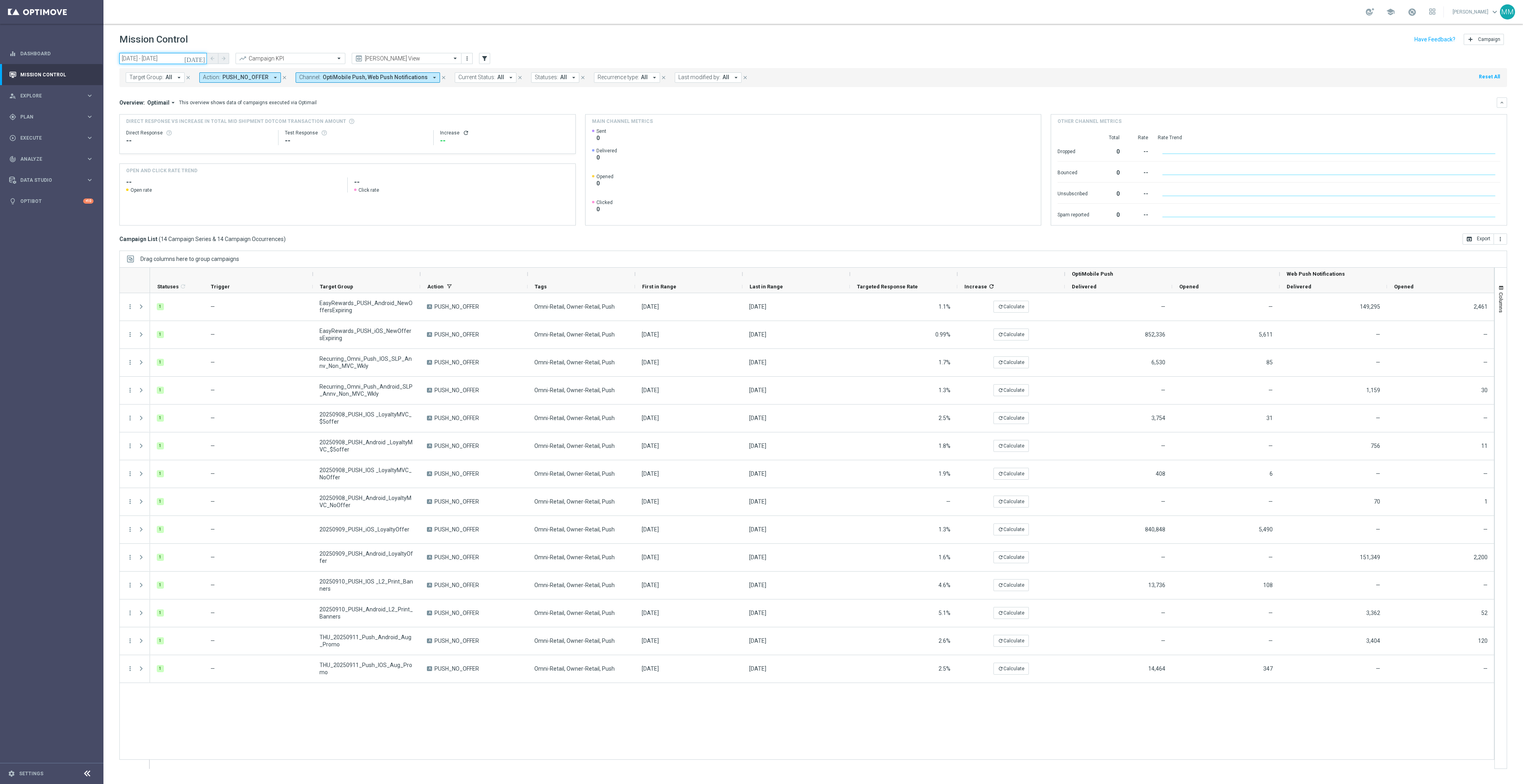
click at [197, 56] on input "07 Sep 2025 - 13 Sep 2025" at bounding box center [163, 58] width 87 height 11
click at [155, 142] on span "23" at bounding box center [150, 141] width 13 height 13
type input "23 Sep 2025 - 23 Sep 2025"
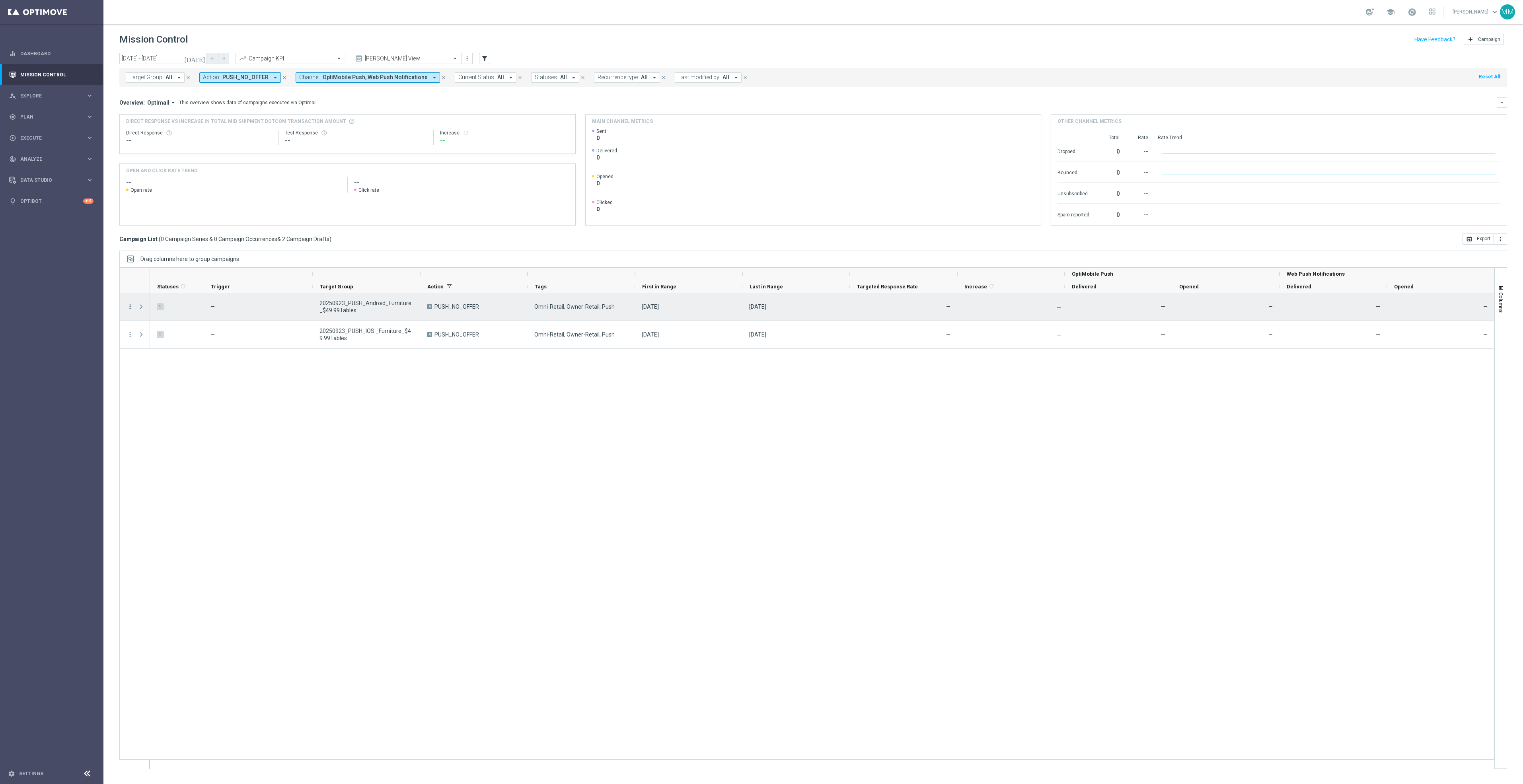
click at [128, 307] on icon "more_vert" at bounding box center [130, 307] width 8 height 8
click at [153, 351] on span "Delete" at bounding box center [154, 349] width 15 height 6
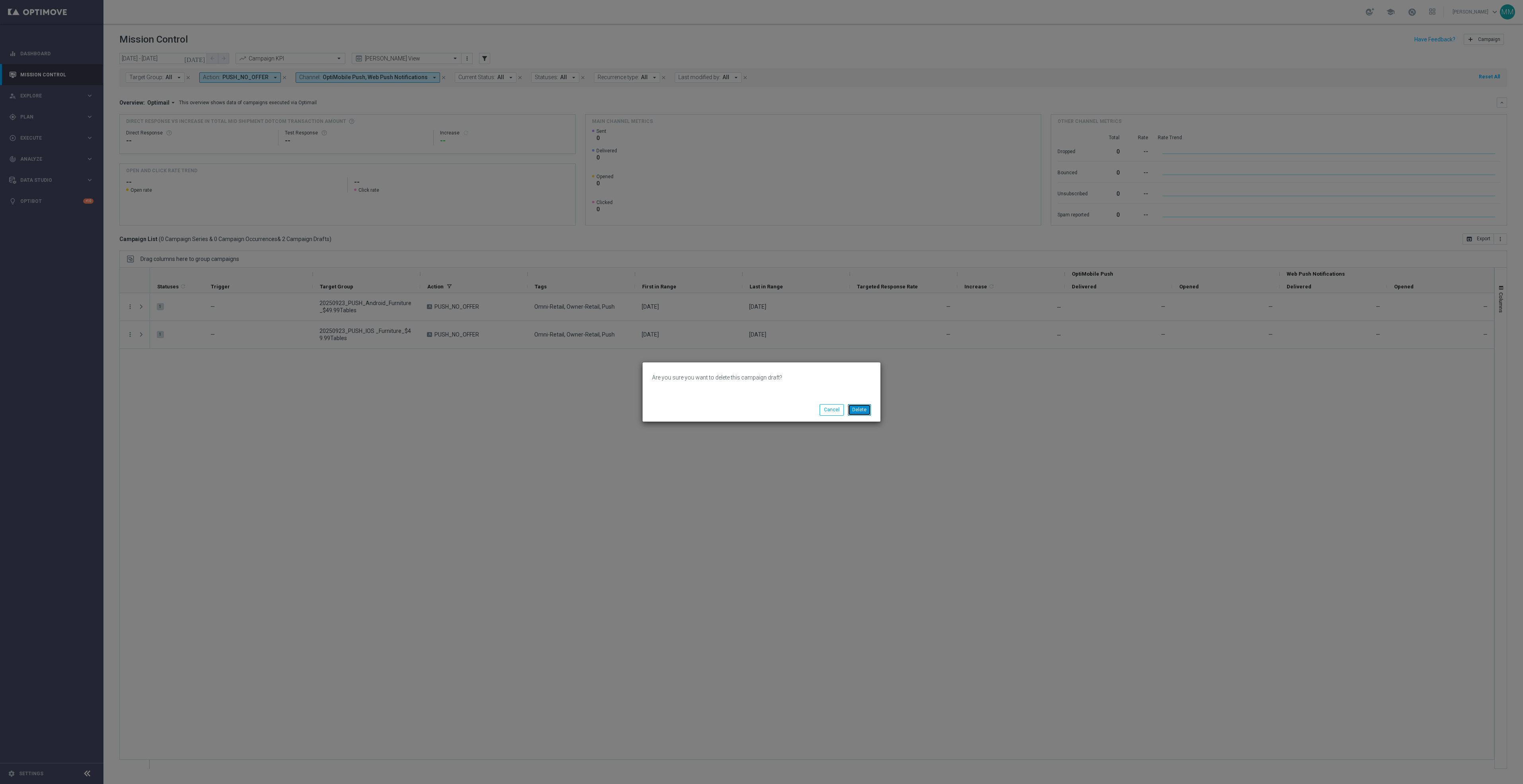
click at [858, 409] on button "Delete" at bounding box center [859, 409] width 23 height 11
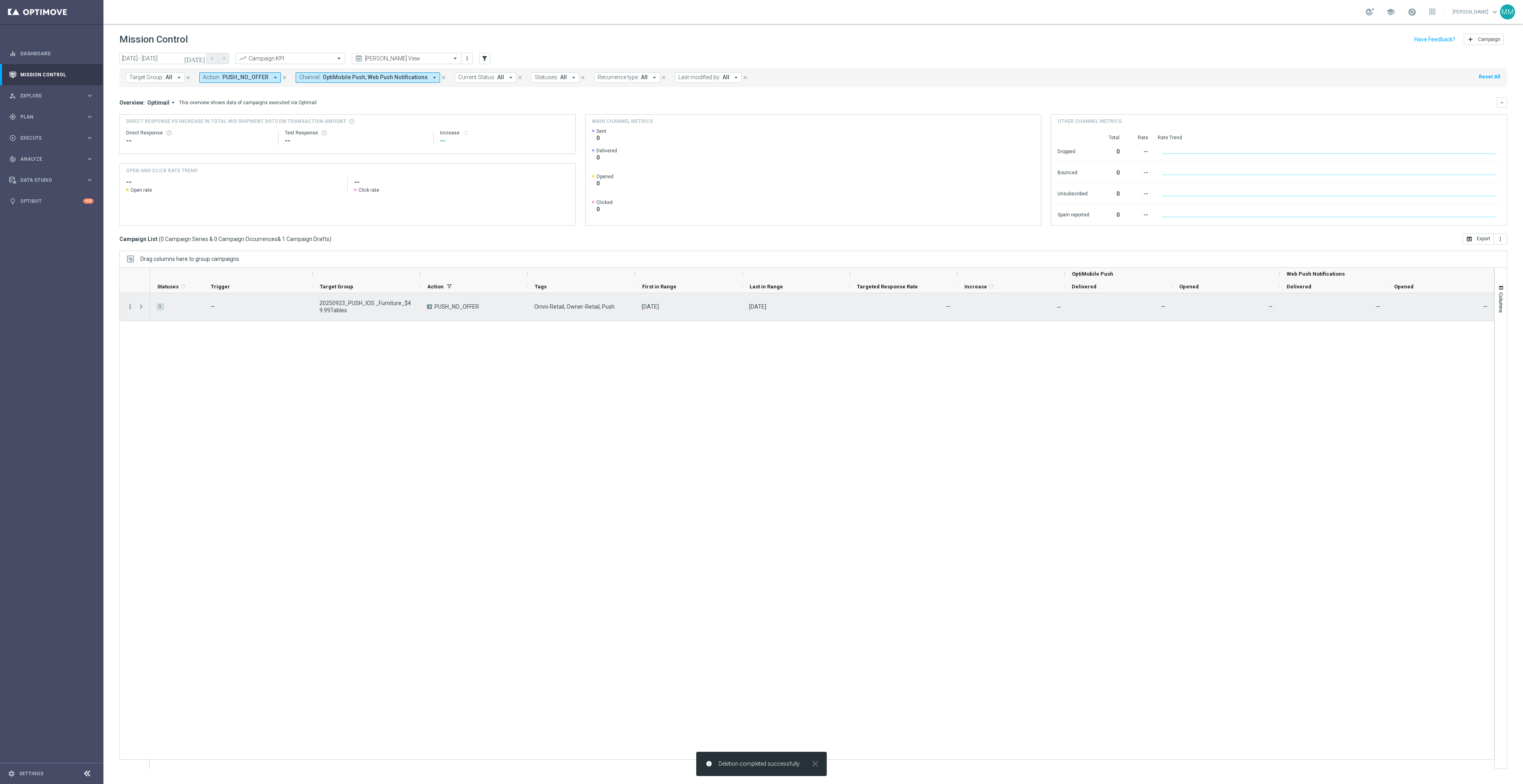
click at [133, 308] on icon "more_vert" at bounding box center [130, 307] width 8 height 8
click at [159, 349] on span "Delete" at bounding box center [154, 349] width 15 height 6
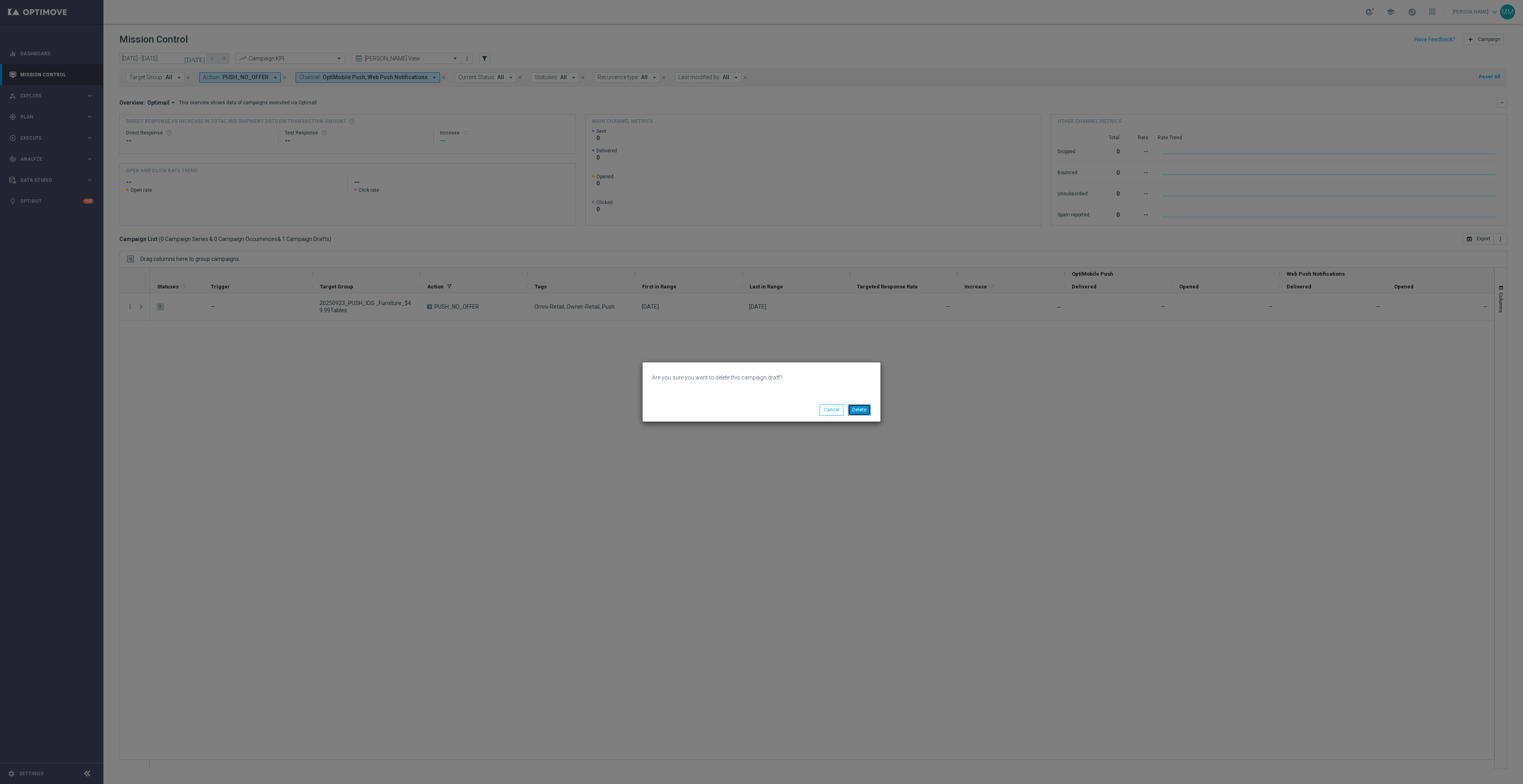
click at [864, 411] on button "Delete" at bounding box center [859, 409] width 23 height 11
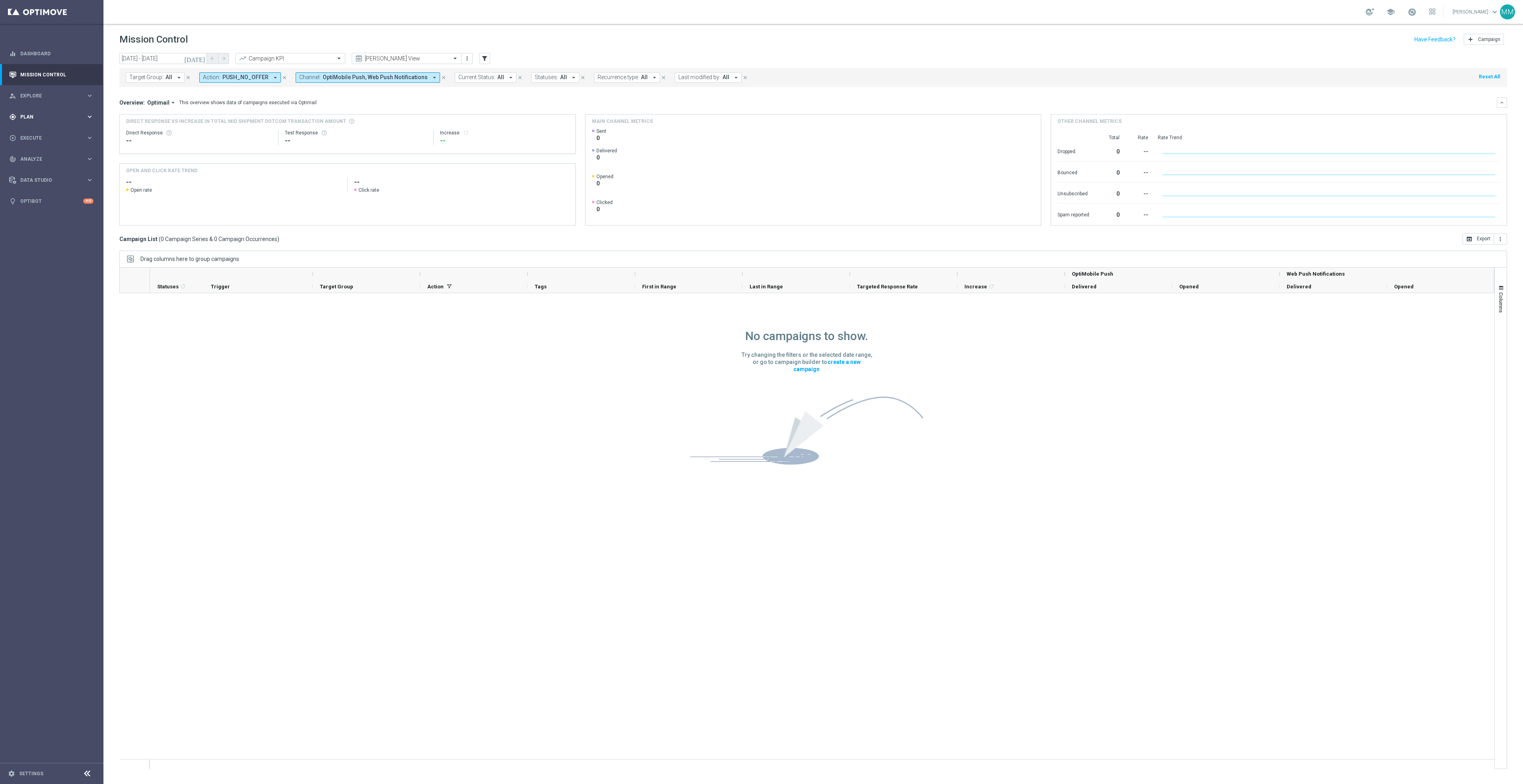
click at [54, 110] on div "gps_fixed Plan keyboard_arrow_right" at bounding box center [51, 116] width 103 height 21
click at [55, 100] on div "person_search Explore keyboard_arrow_right" at bounding box center [51, 95] width 103 height 21
click at [47, 232] on span "Execute" at bounding box center [53, 234] width 66 height 5
click at [50, 165] on link "Stream Builder" at bounding box center [52, 166] width 62 height 7
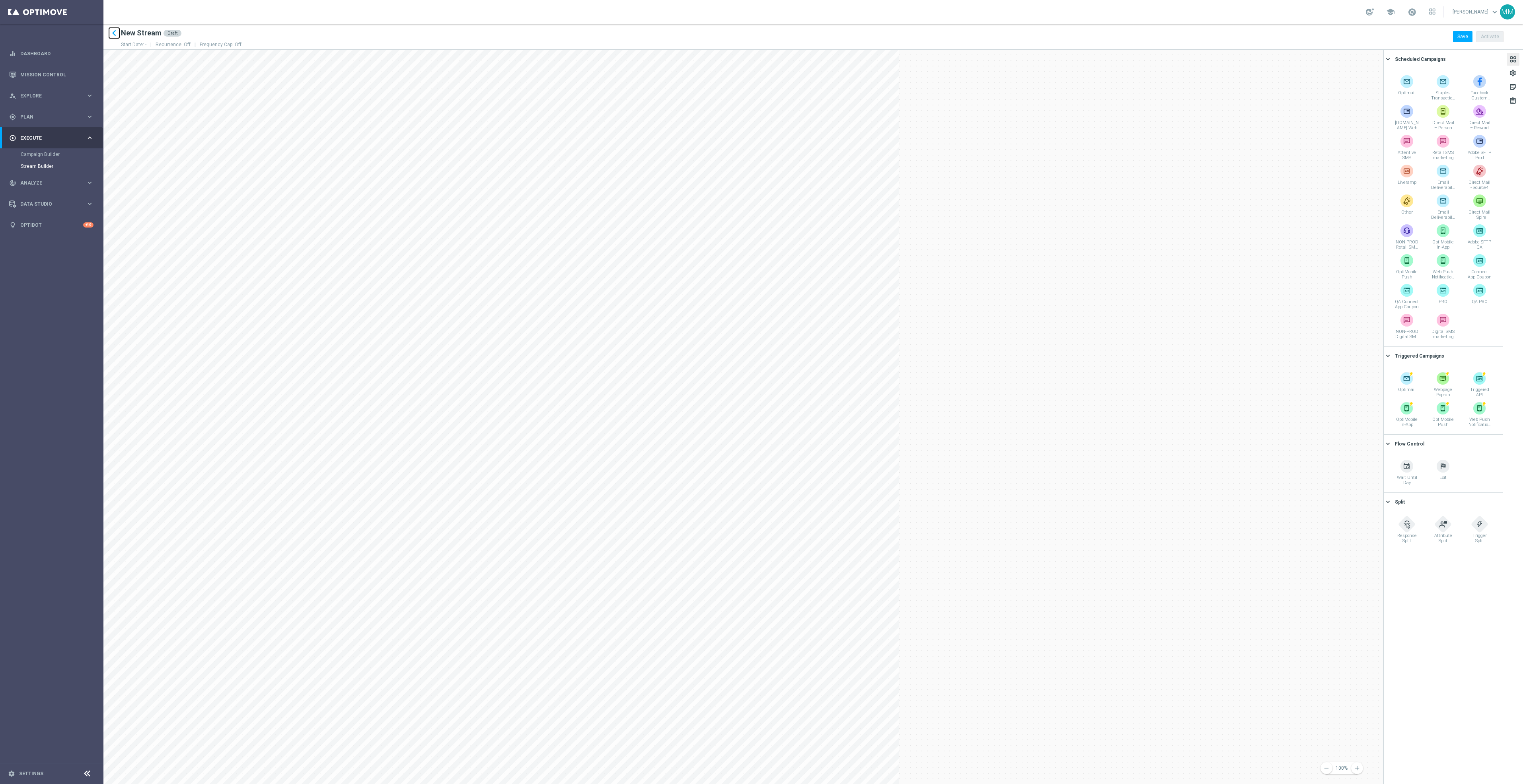
click at [114, 30] on icon "keyboard_arrow_left" at bounding box center [114, 33] width 12 height 12
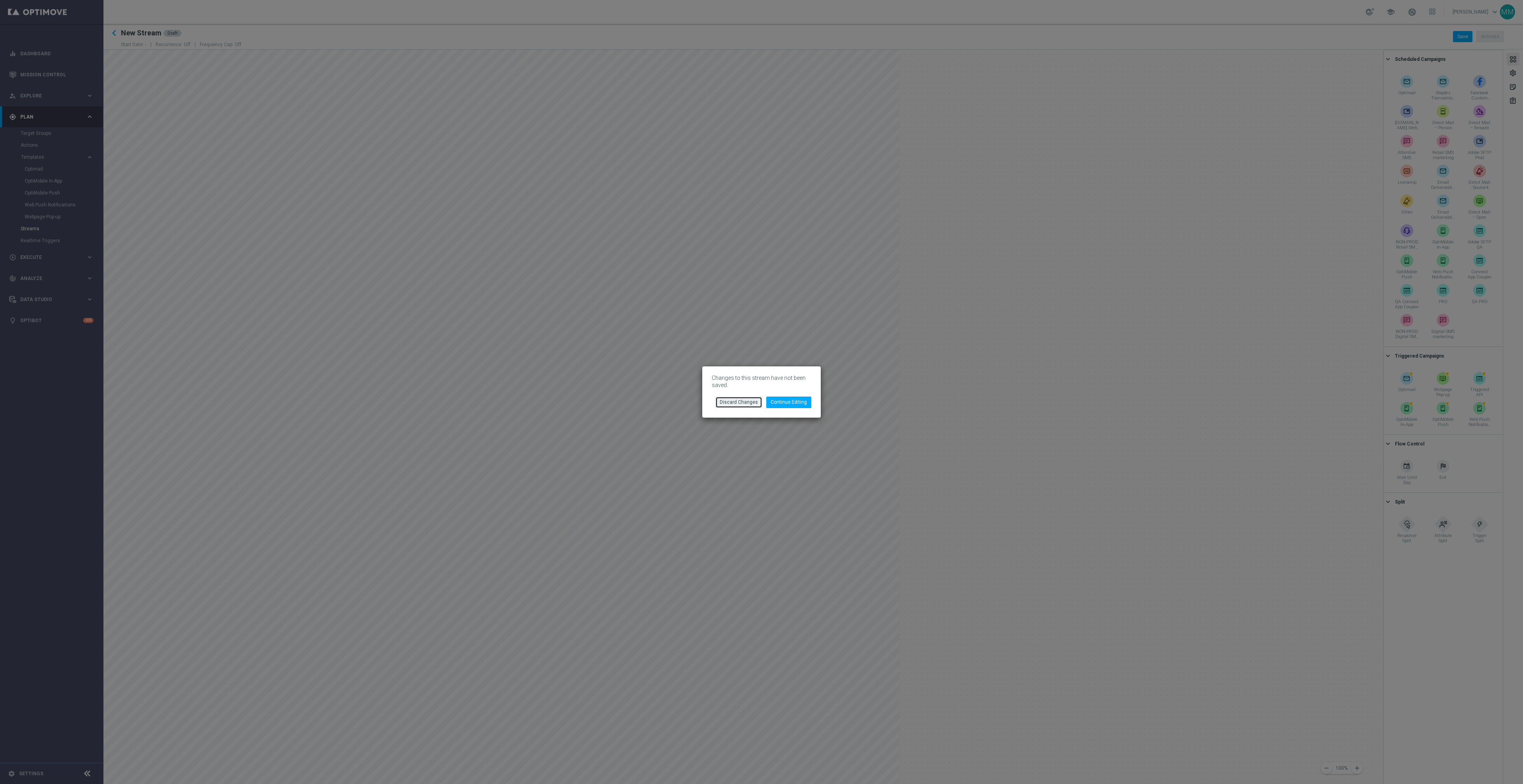
click at [750, 404] on button "Discard Changes" at bounding box center [739, 402] width 47 height 11
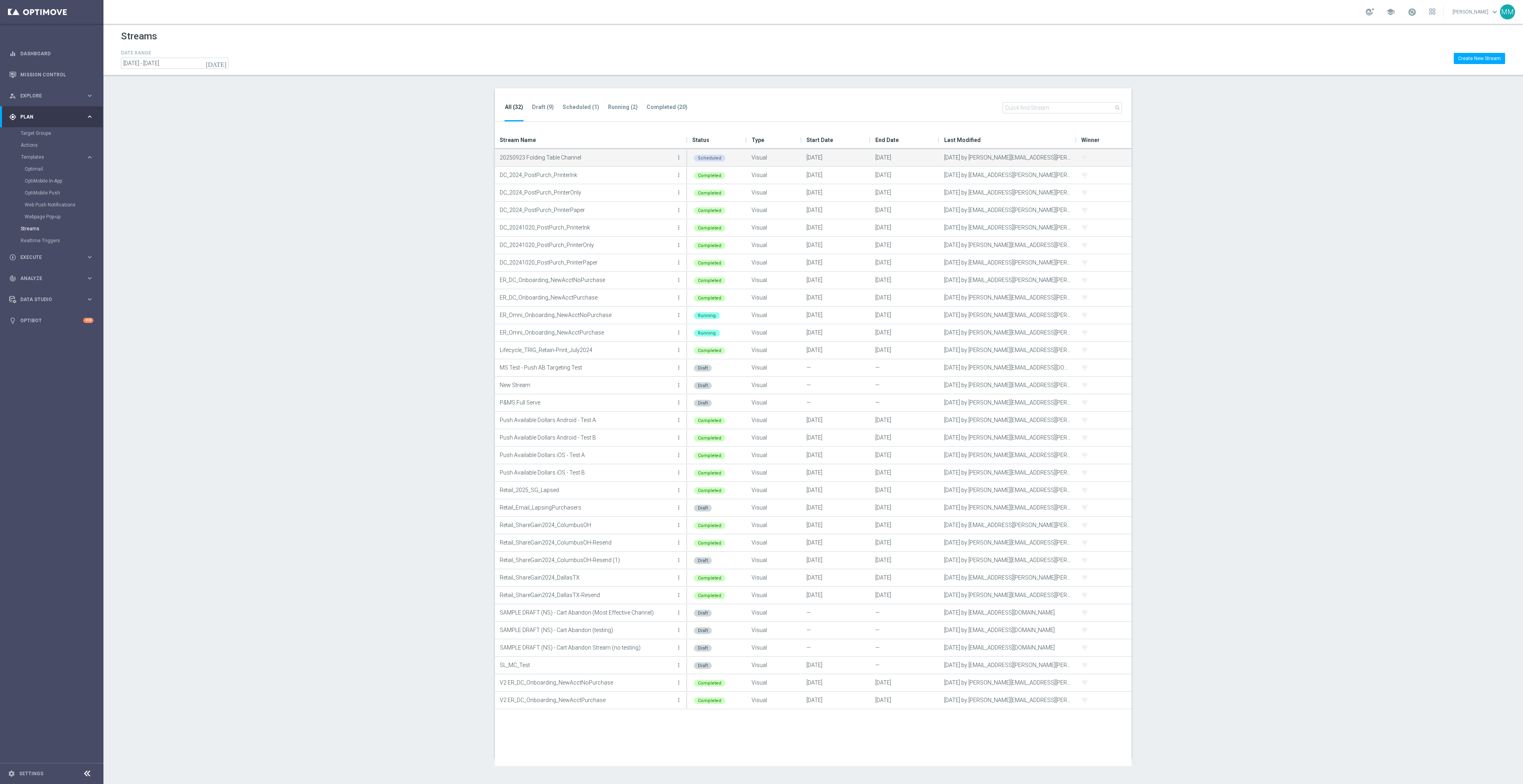
click at [567, 160] on p "20250923 Folding Table Channel" at bounding box center [587, 157] width 174 height 12
click at [678, 156] on icon "more_vert" at bounding box center [679, 158] width 7 height 7
click at [794, 155] on div "Visual" at bounding box center [774, 158] width 55 height 17
click at [38, 71] on link "Mission Control" at bounding box center [56, 74] width 73 height 21
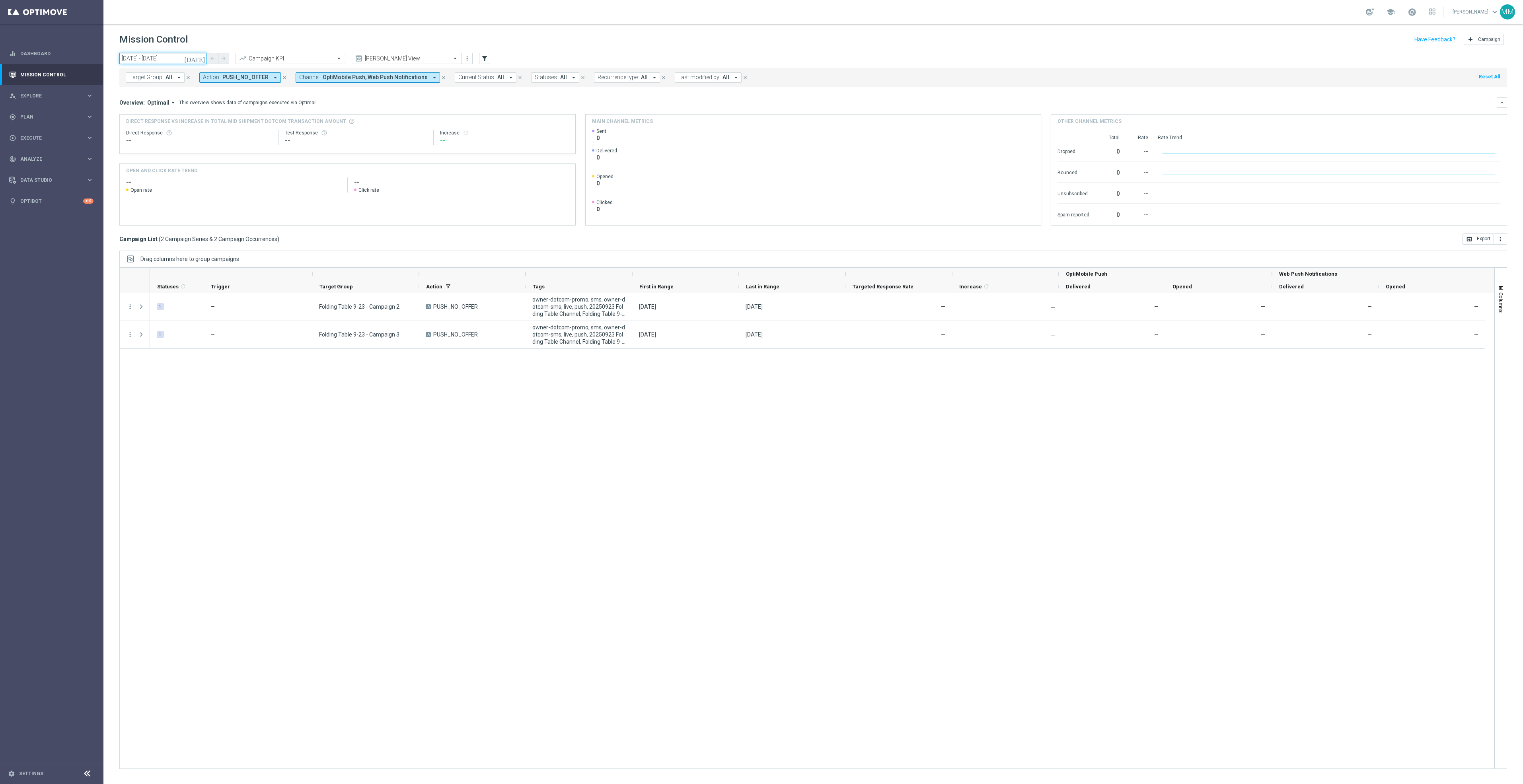
click at [189, 56] on input "23 Sep 2025 - 23 Sep 2025" at bounding box center [163, 58] width 87 height 11
click at [184, 142] on span "25" at bounding box center [180, 141] width 13 height 13
type input "25 Sep 2025 - 25 Sep 2025"
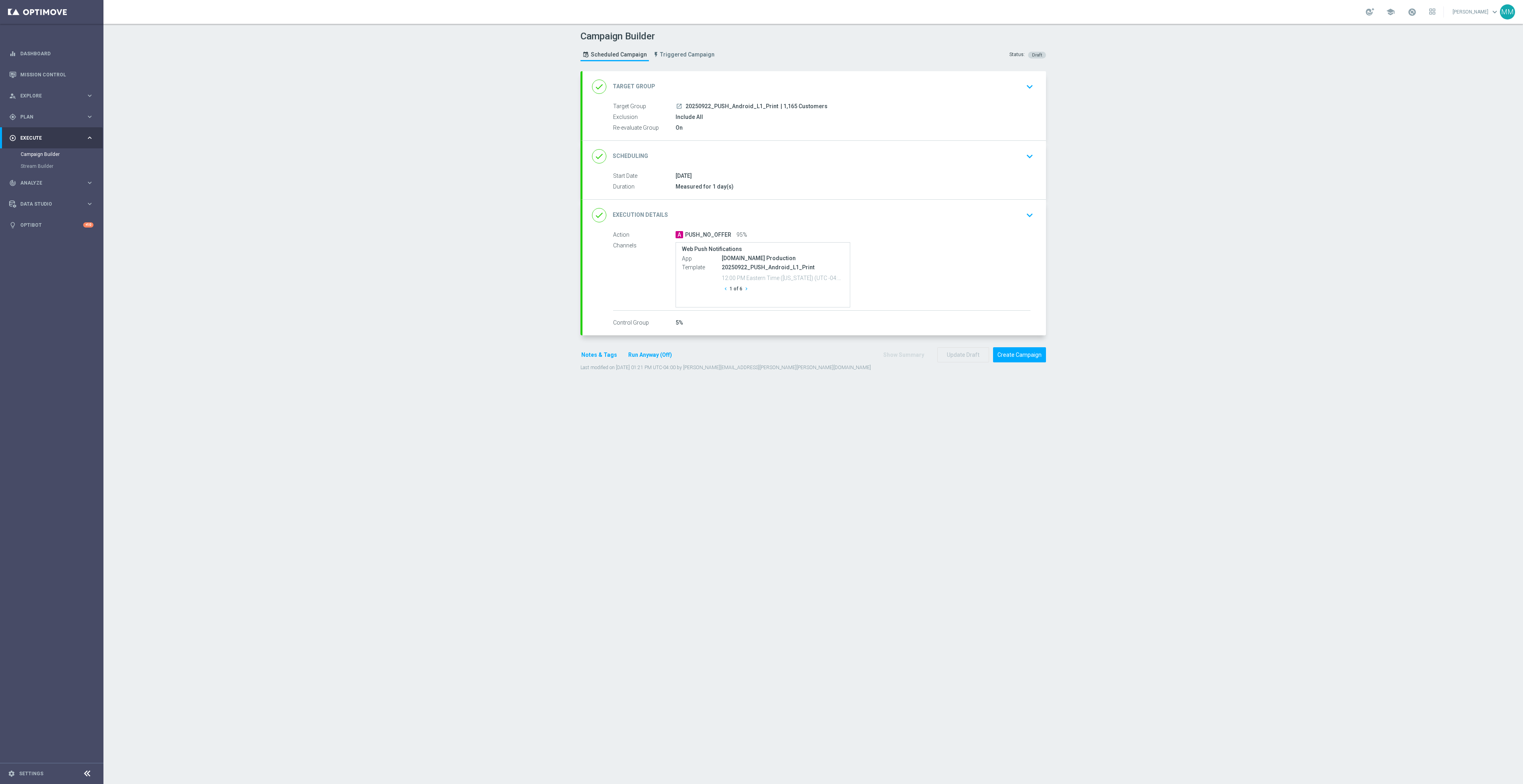
click at [744, 291] on icon "chevron_right" at bounding box center [746, 288] width 6 height 6
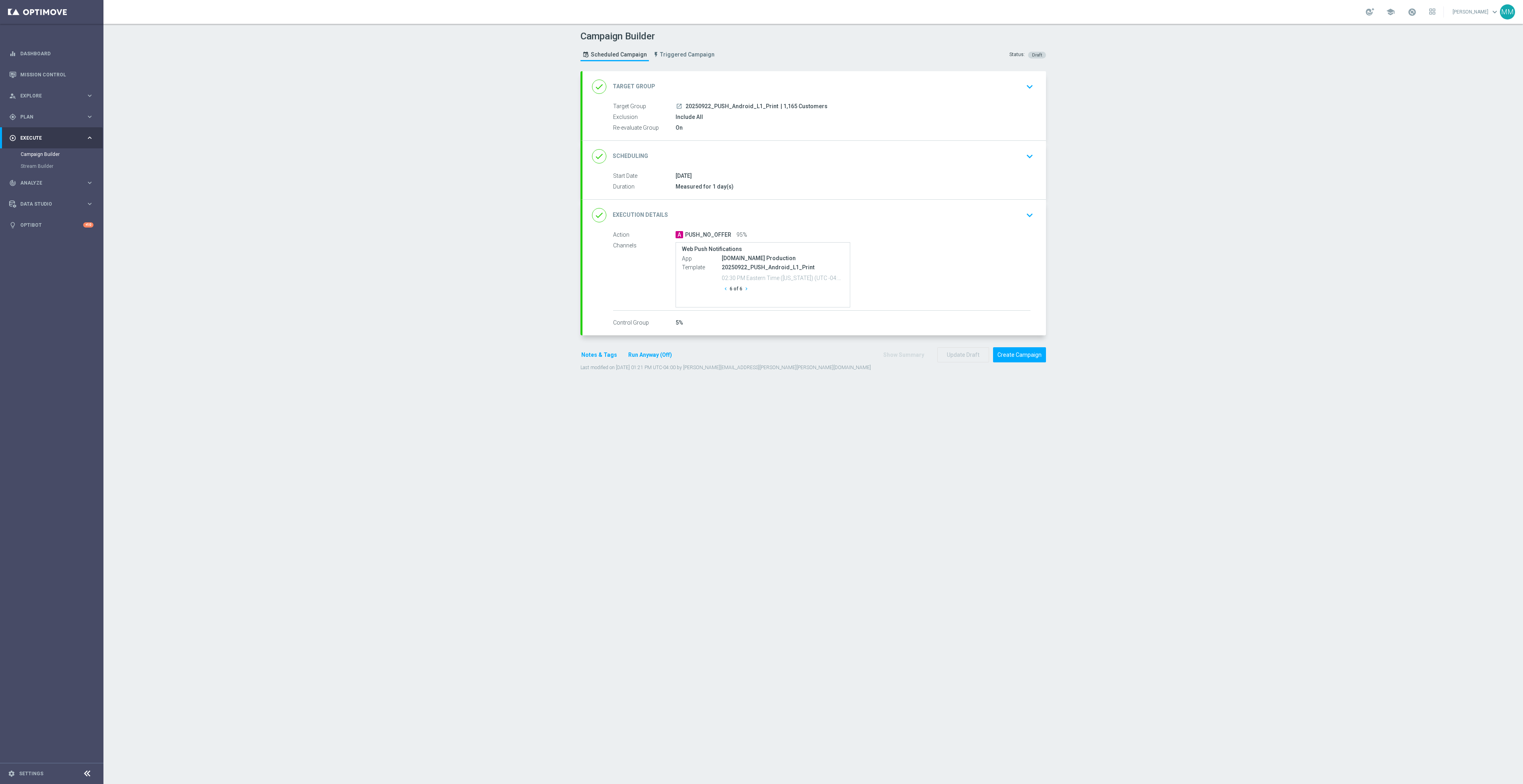
click at [744, 291] on icon "chevron_right" at bounding box center [746, 288] width 6 height 6
click at [1015, 357] on button "Create Campaign" at bounding box center [1020, 355] width 53 height 15
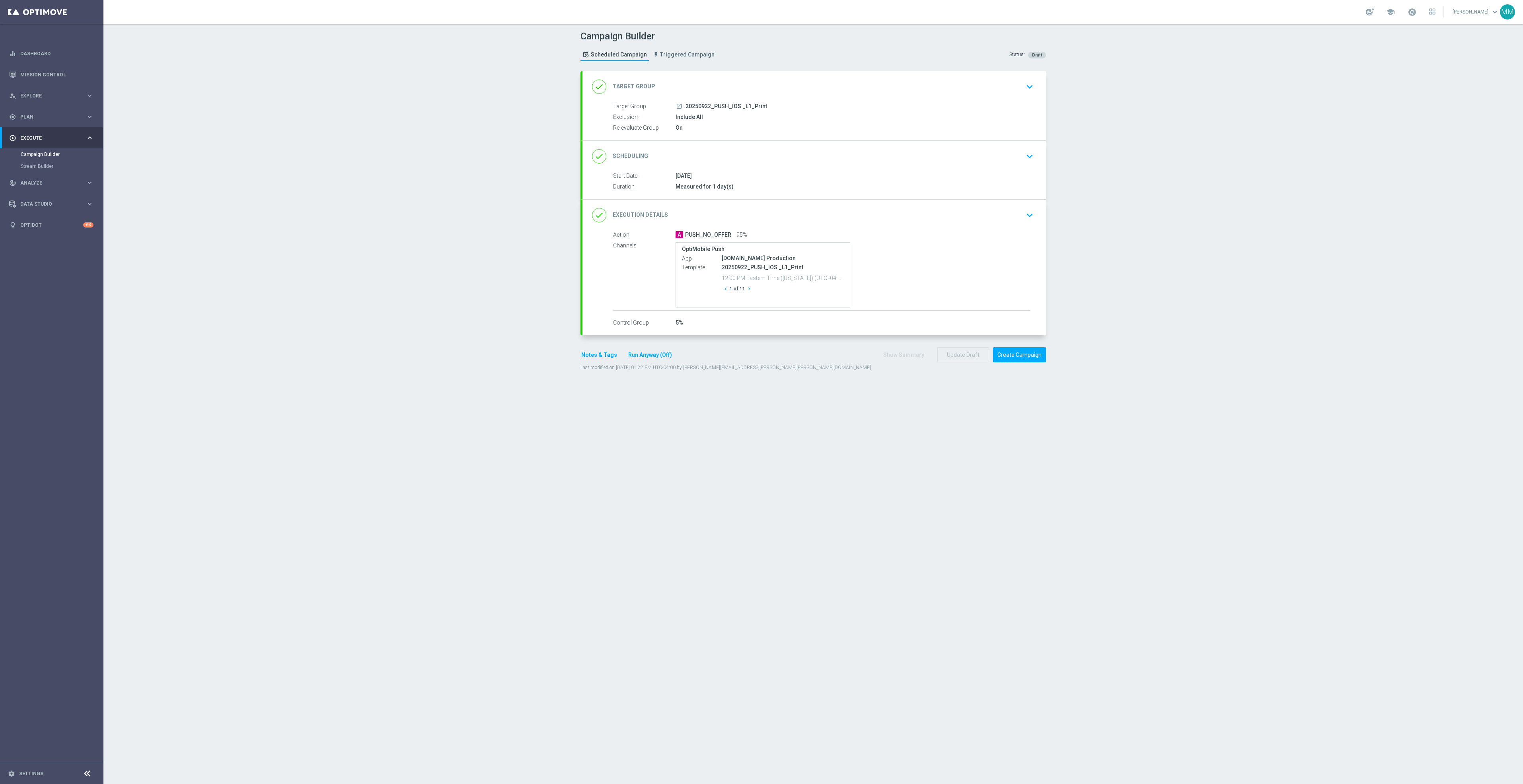
click at [746, 290] on icon "chevron_right" at bounding box center [749, 288] width 6 height 6
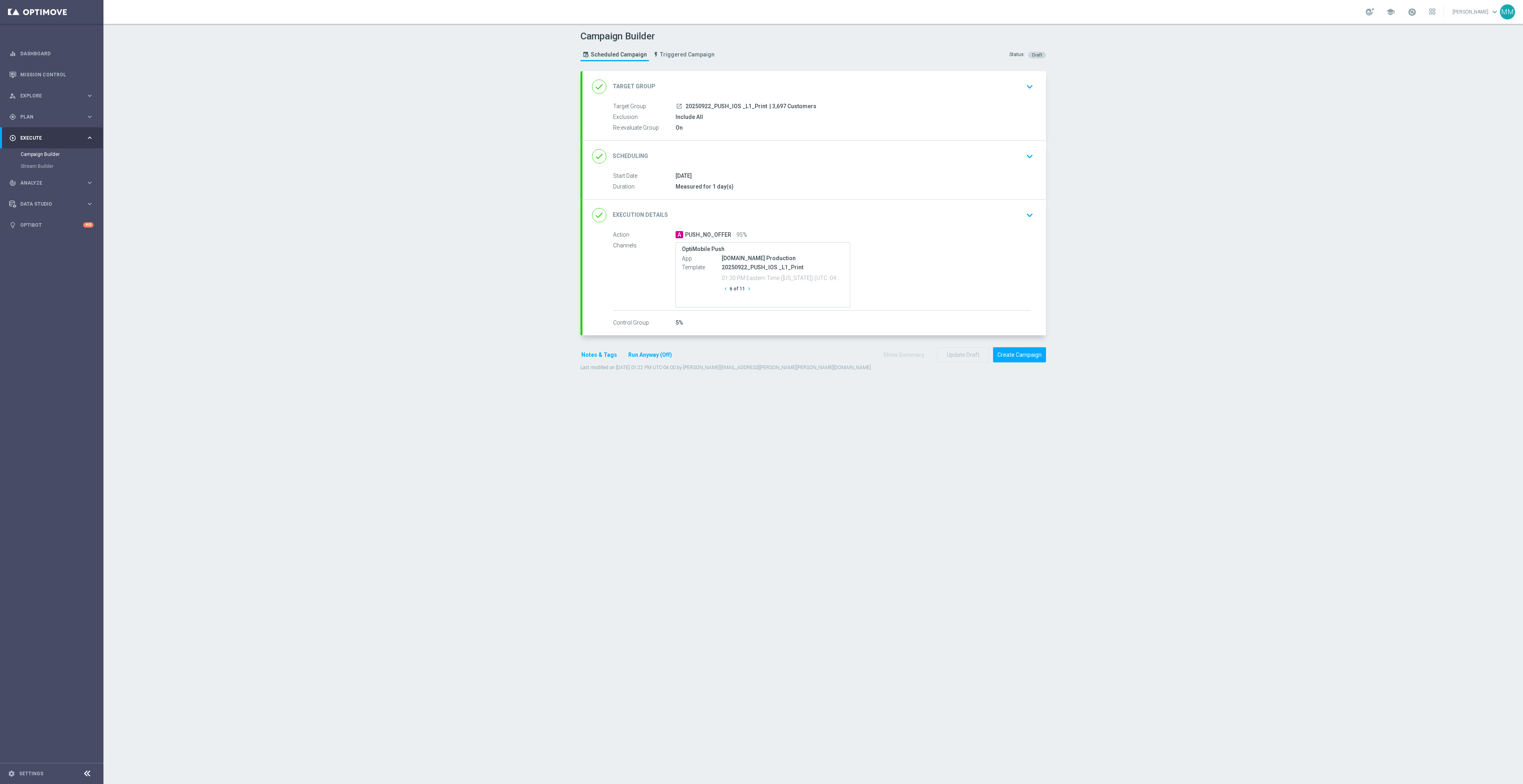
click at [746, 290] on icon "chevron_right" at bounding box center [749, 288] width 6 height 6
click at [748, 290] on button "chevron_right" at bounding box center [751, 289] width 8 height 11
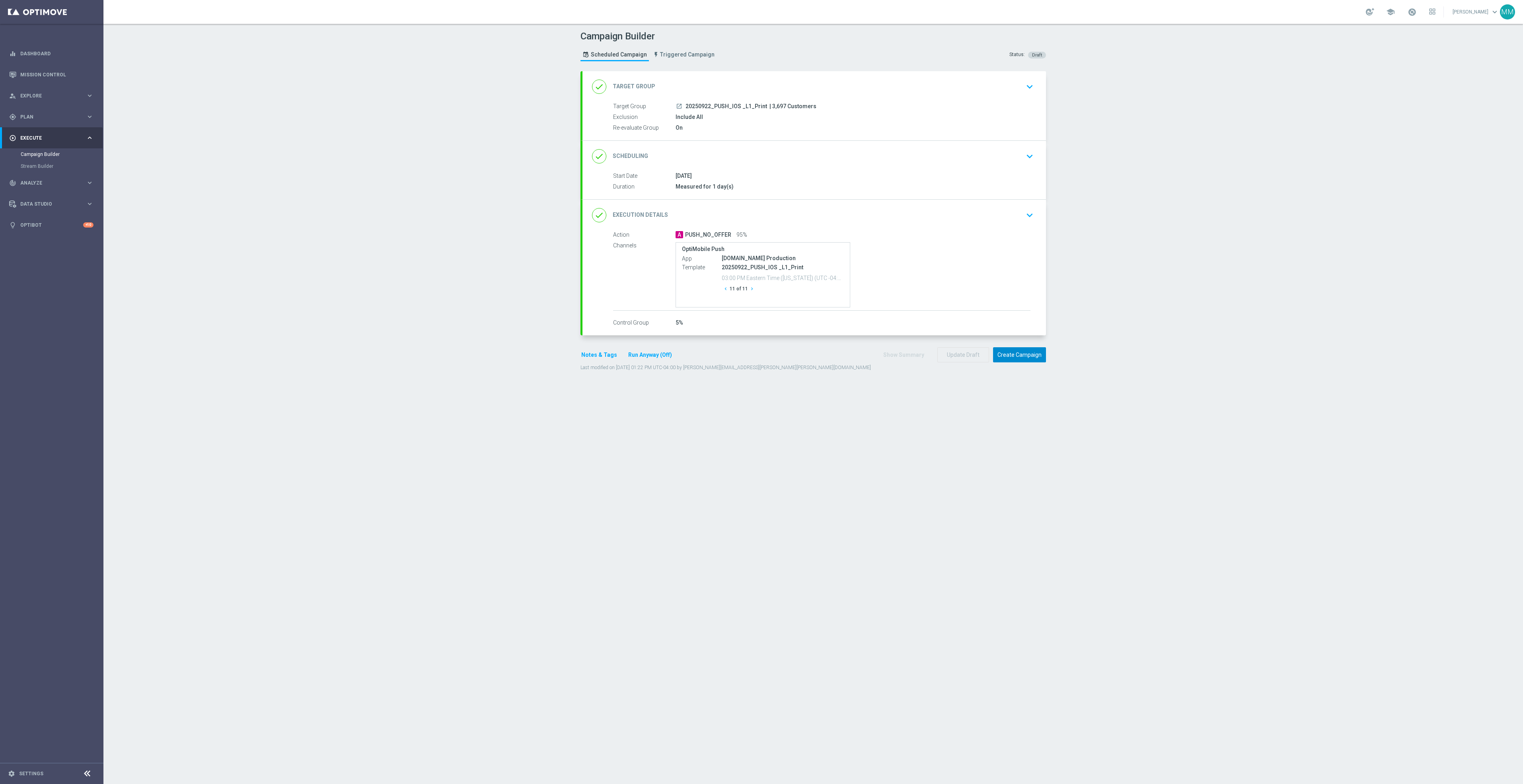
click at [1035, 359] on button "Create Campaign" at bounding box center [1020, 355] width 53 height 15
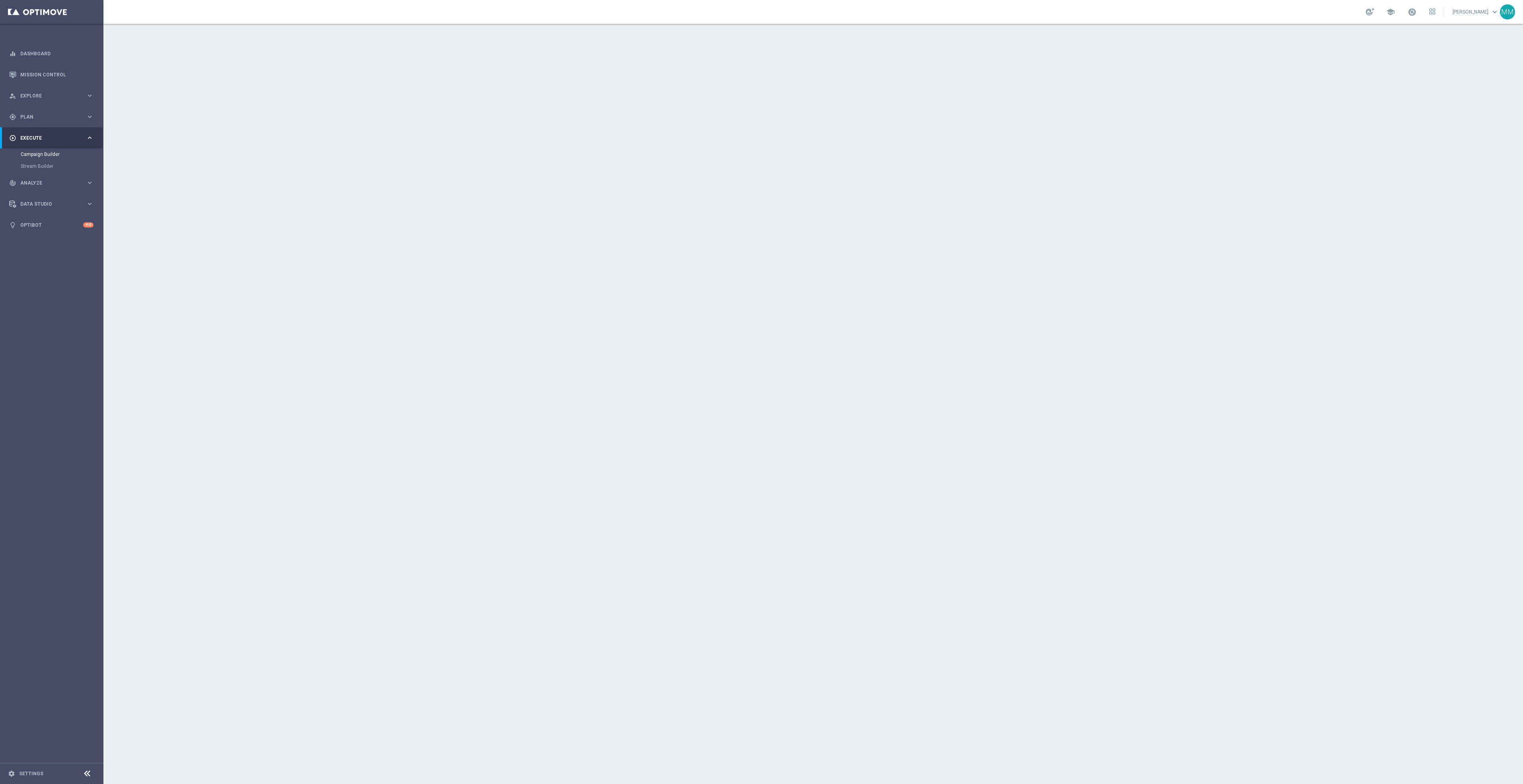
click at [950, 219] on div "done Execution Details keyboard_arrow_down" at bounding box center [814, 215] width 445 height 15
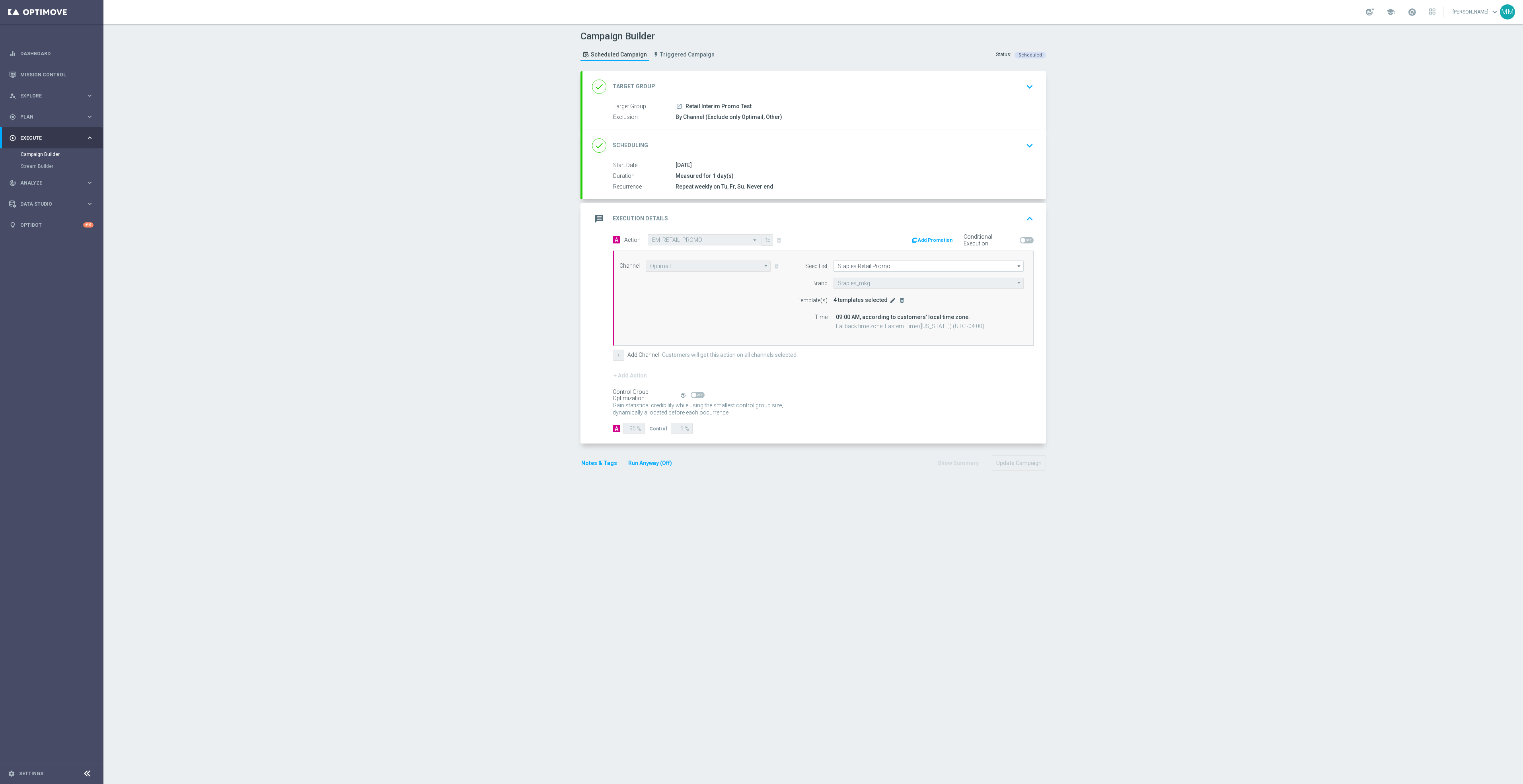
click at [890, 303] on icon "edit" at bounding box center [893, 301] width 7 height 7
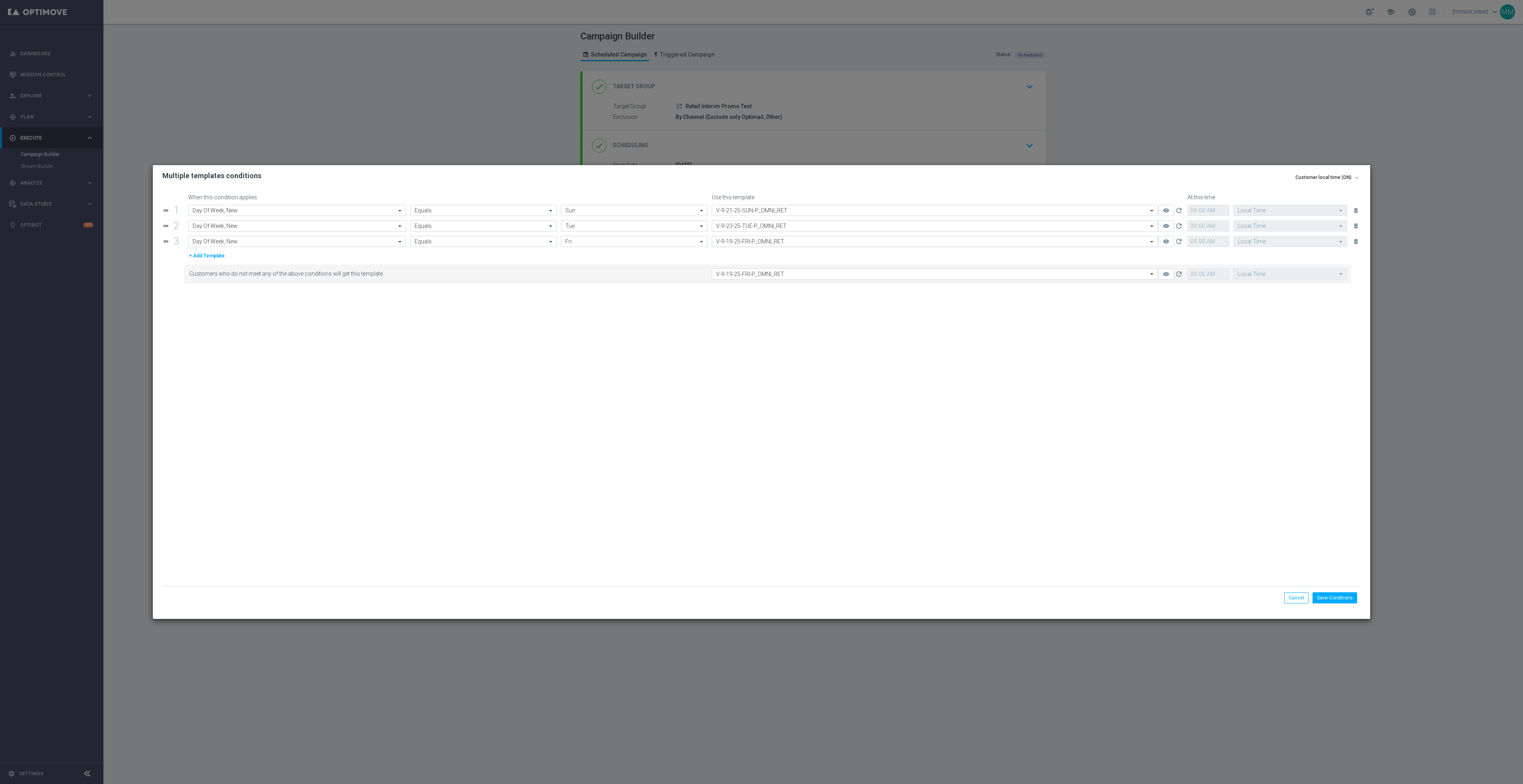
click at [762, 242] on input "text" at bounding box center [927, 242] width 422 height 7
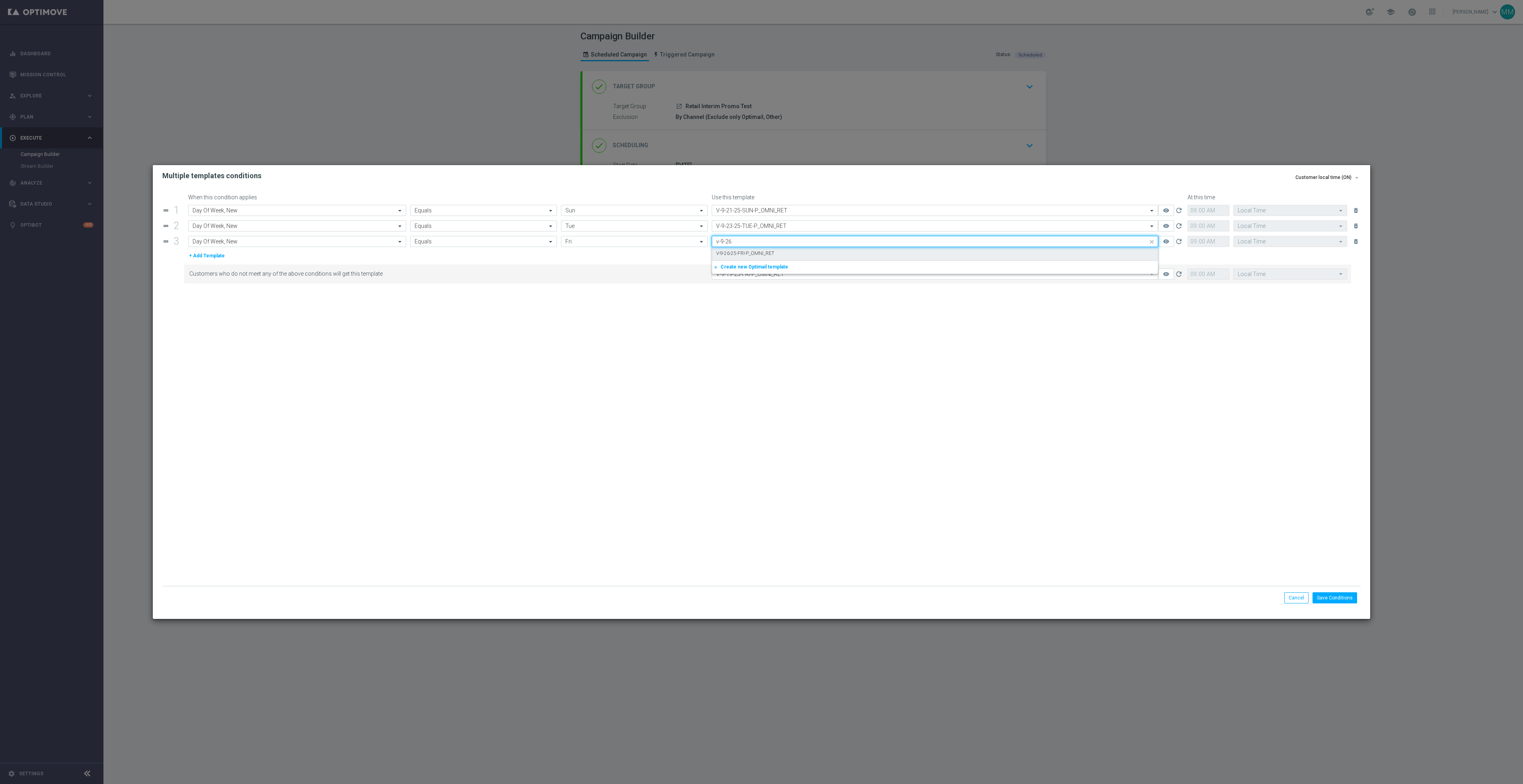
click at [762, 251] on label "V-9-26-25-FRI-P_OMNI_RET" at bounding box center [745, 254] width 58 height 7
type input "v-9-26"
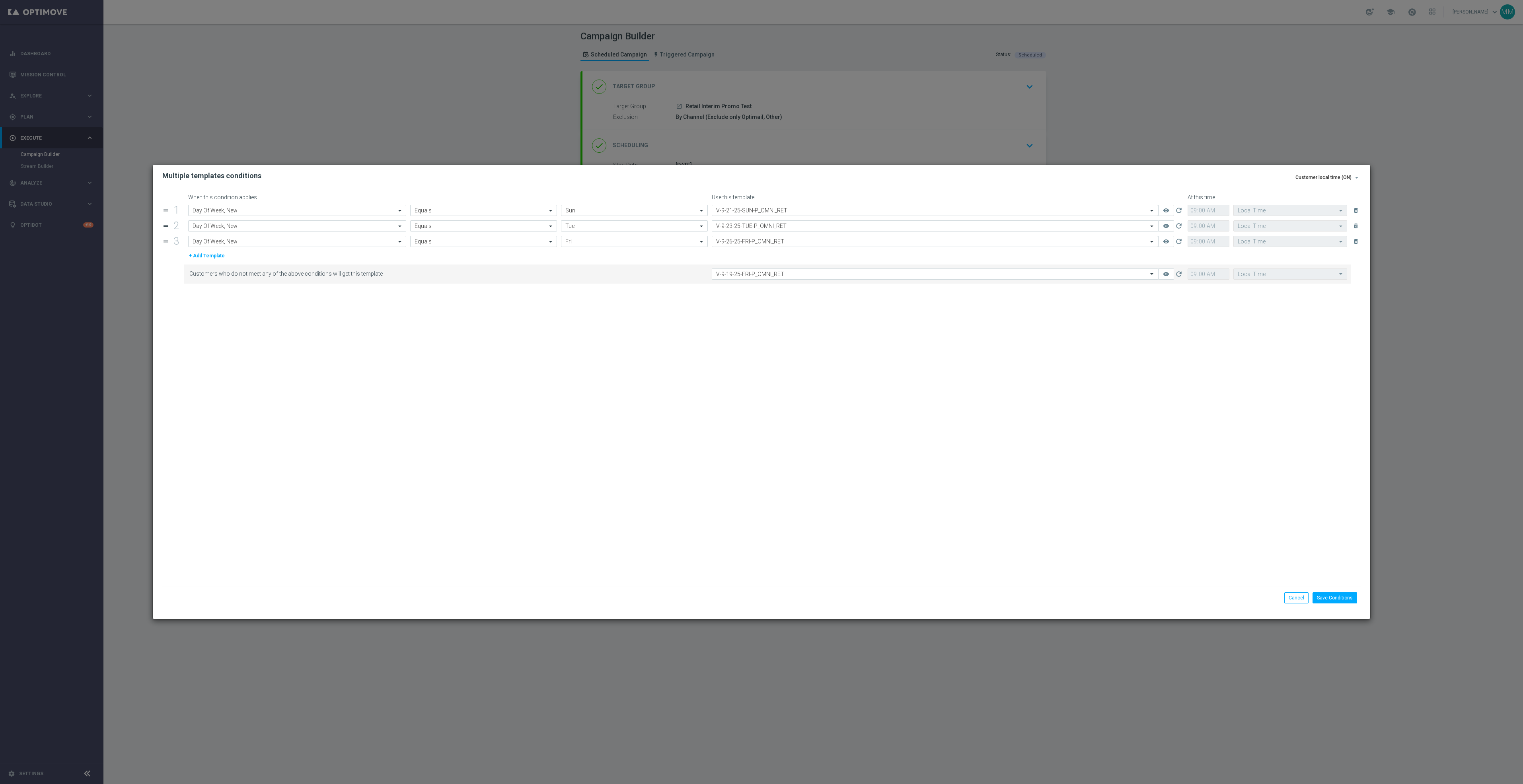
click at [761, 275] on input "text" at bounding box center [927, 274] width 422 height 7
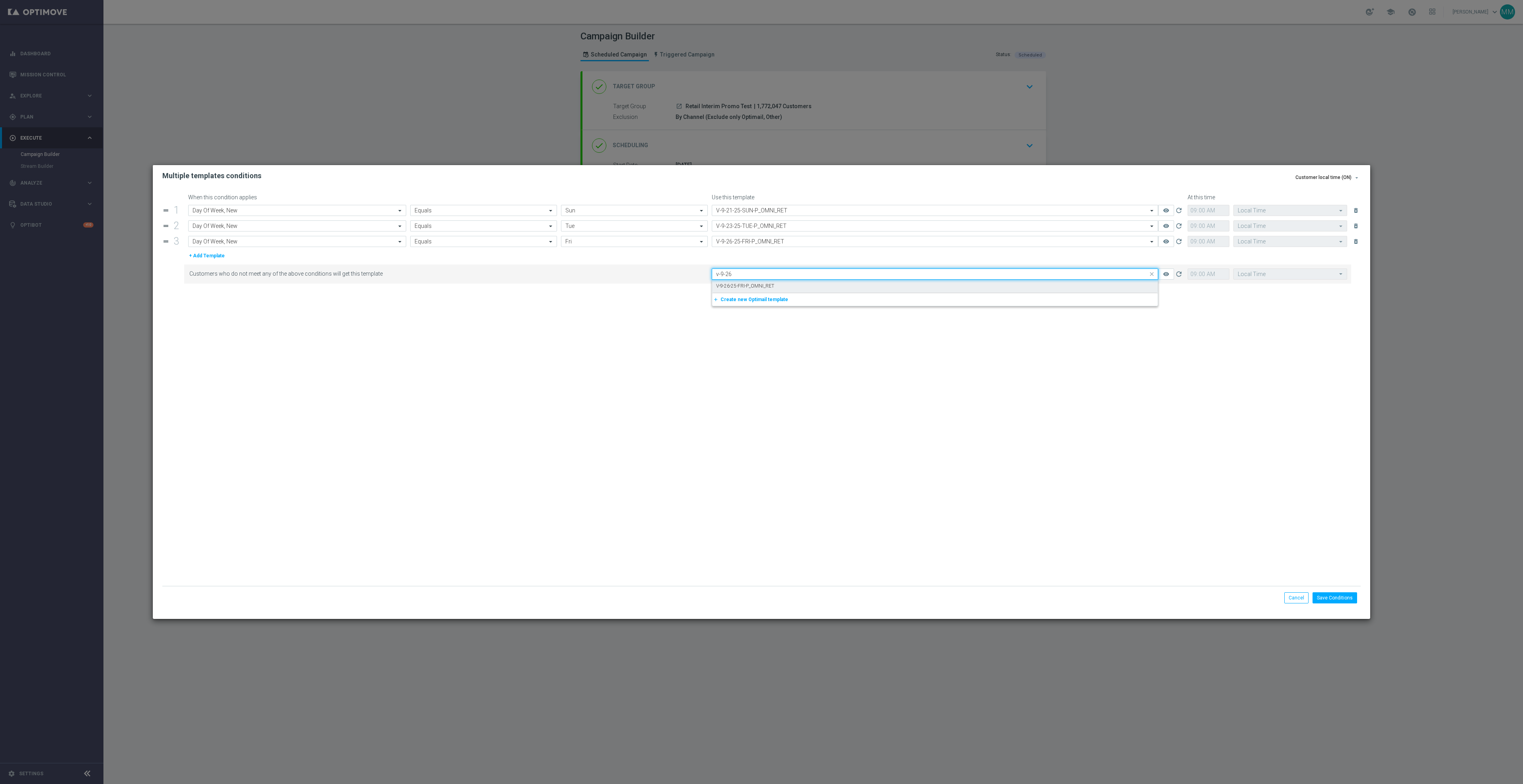
click at [772, 284] on label "V-9-26-25-FRI-P_OMNI_RET" at bounding box center [745, 287] width 58 height 7
type input "v-9-26"
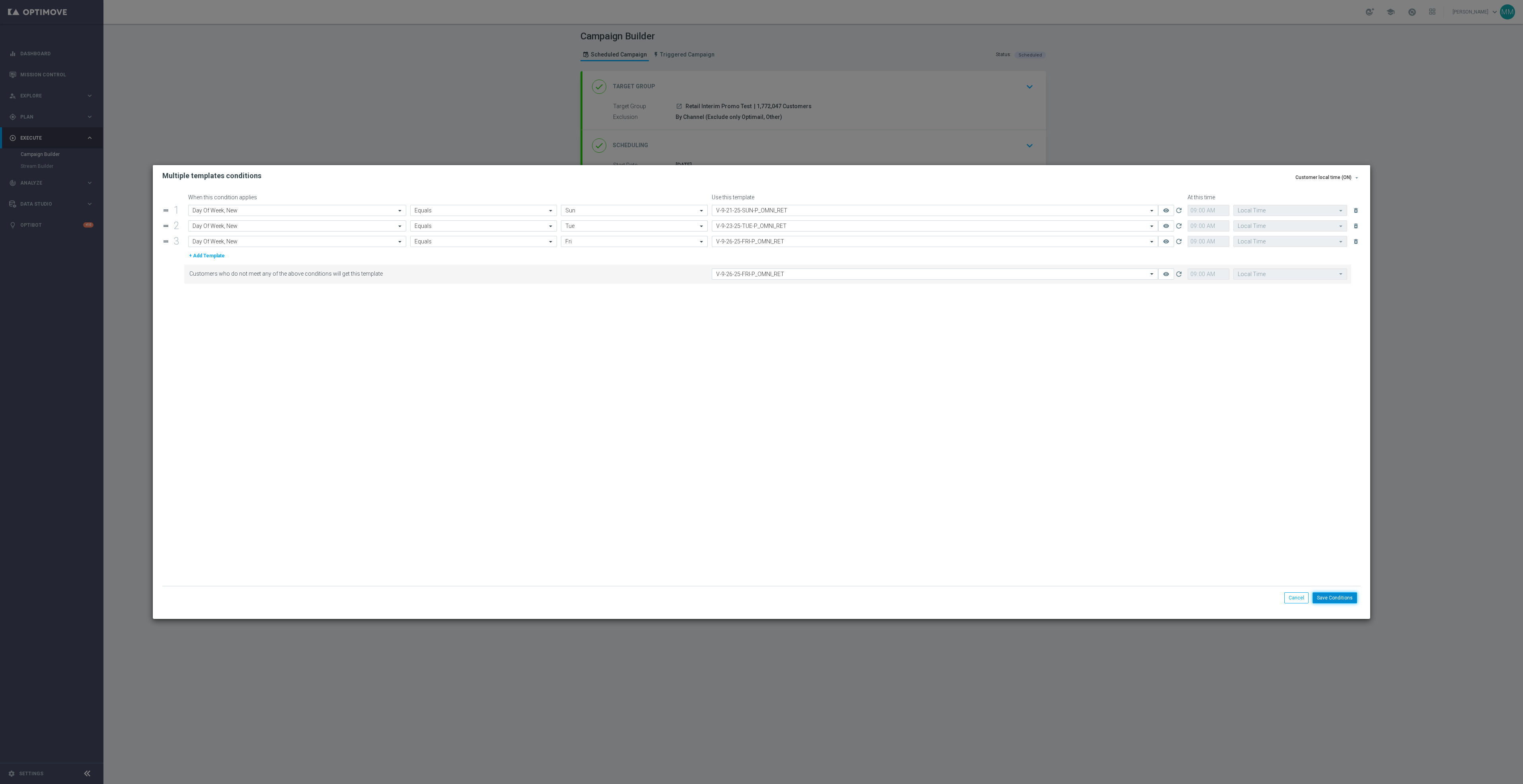
click at [1352, 598] on button "Save Conditions" at bounding box center [1335, 597] width 45 height 11
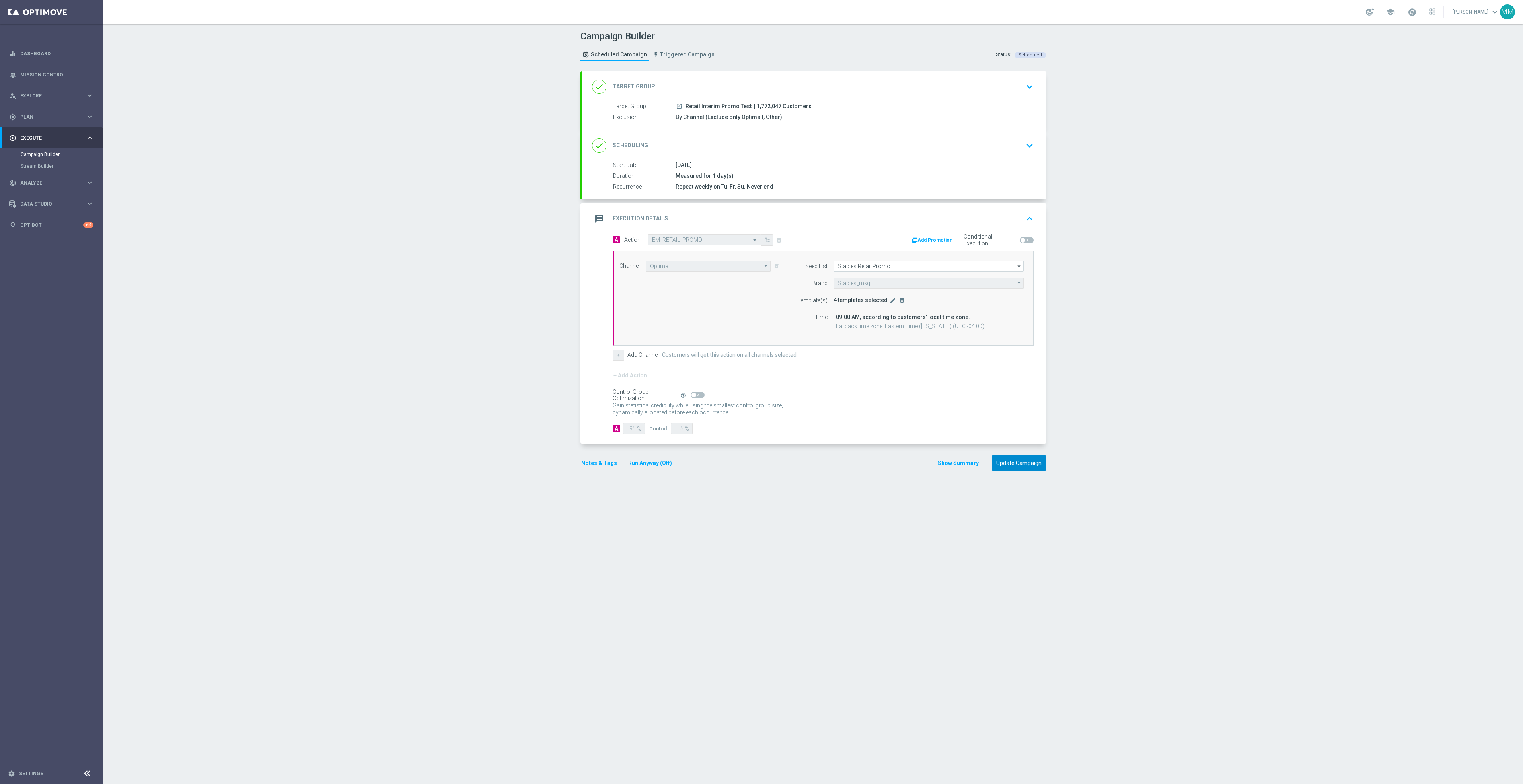
click at [1028, 471] on button "Update Campaign" at bounding box center [1019, 463] width 54 height 15
